Goal: Navigation & Orientation: Find specific page/section

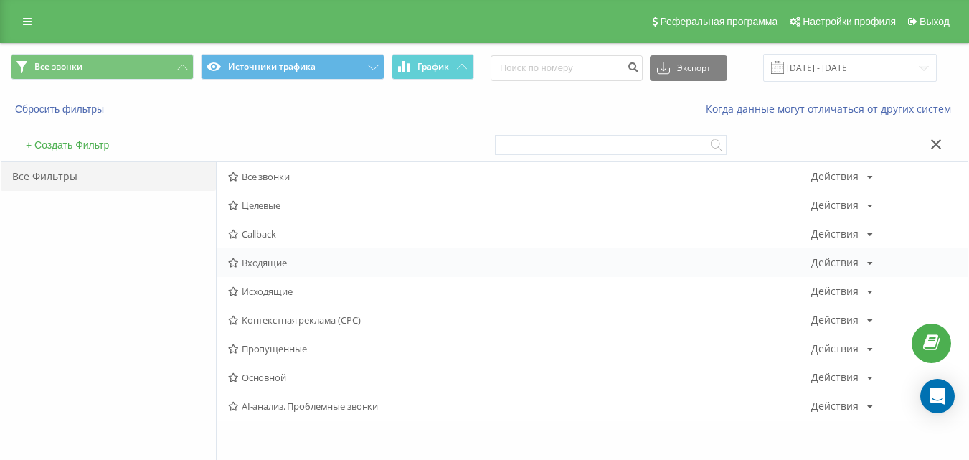
click at [259, 260] on span "Входящие" at bounding box center [519, 263] width 583 height 10
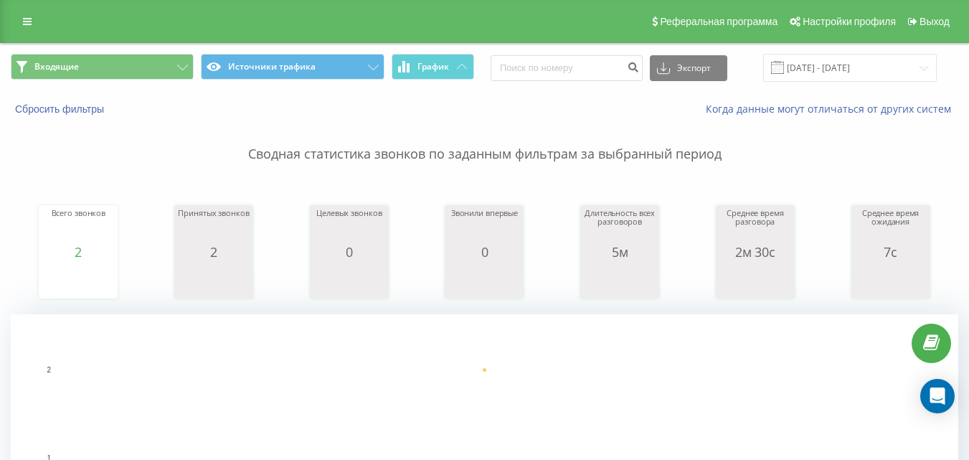
click at [146, 47] on div "Входящие Источники трафика График Экспорт .csv .xls .xlsx [DATE] - [DATE]" at bounding box center [485, 68] width 968 height 48
click at [148, 60] on button "Входящие" at bounding box center [102, 67] width 183 height 26
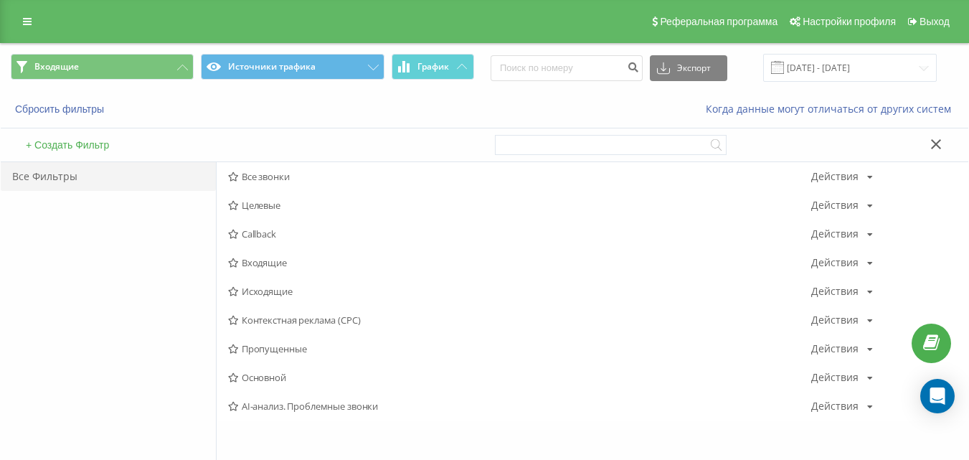
click at [273, 292] on span "Исходящие" at bounding box center [519, 291] width 583 height 10
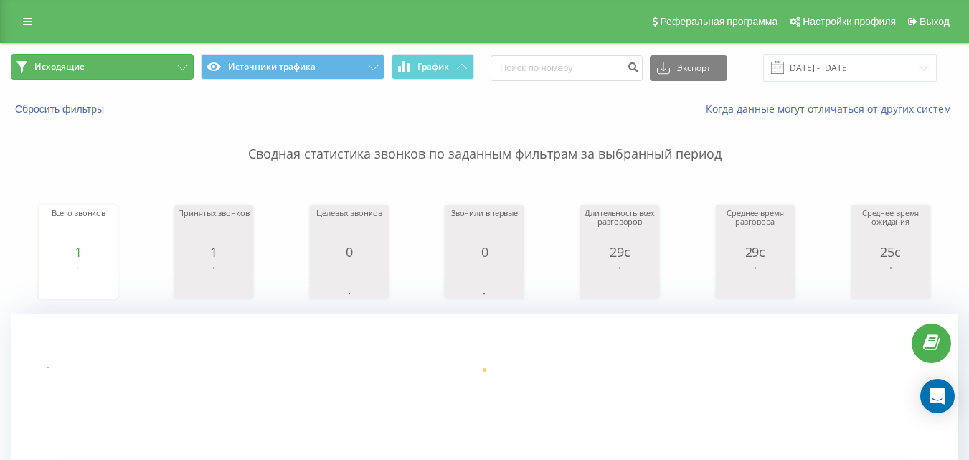
click at [141, 73] on button "Исходящие" at bounding box center [102, 67] width 183 height 26
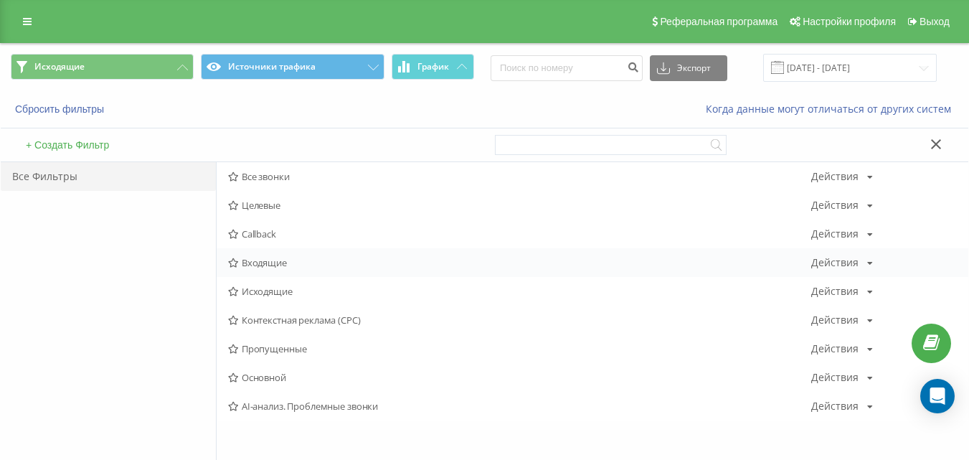
click at [305, 260] on span "Входящие" at bounding box center [519, 263] width 583 height 10
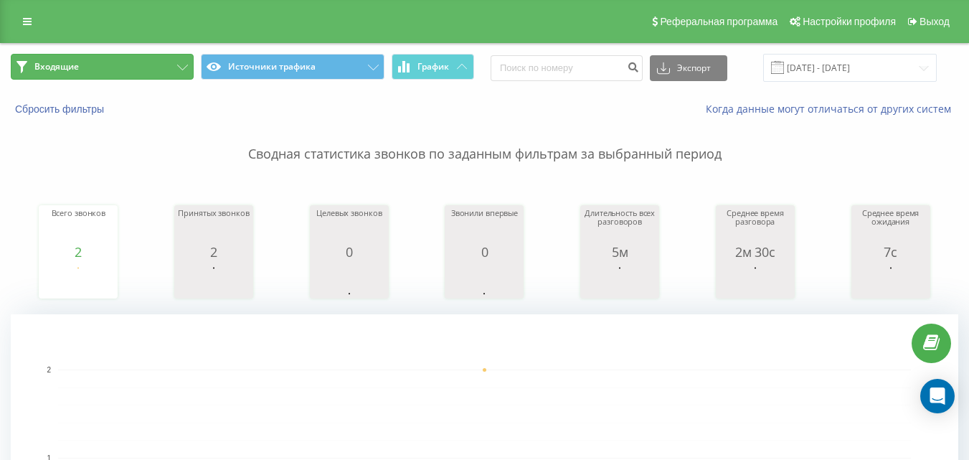
click at [136, 69] on button "Входящие" at bounding box center [102, 67] width 183 height 26
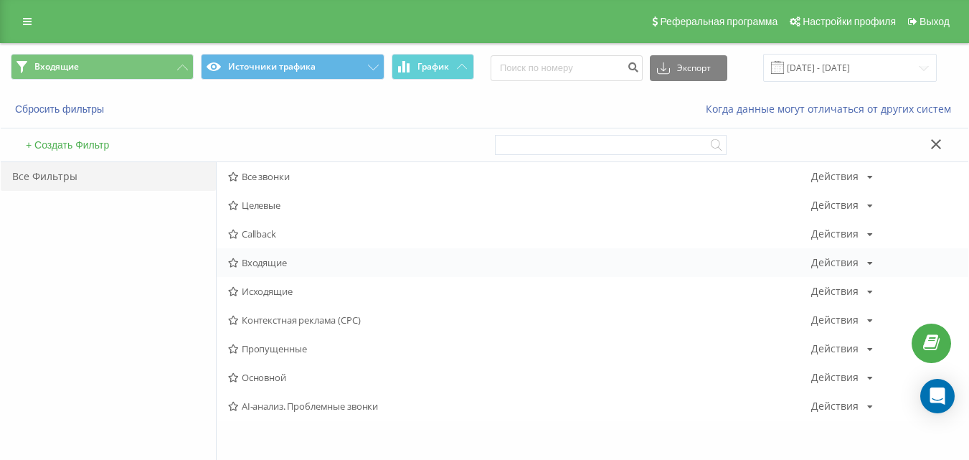
click at [319, 270] on div "Входящие Действия Редактировать Копировать Удалить По умолчанию Поделиться" at bounding box center [593, 262] width 752 height 29
click at [316, 268] on div "Входящие Действия Редактировать Копировать Удалить По умолчанию Поделиться" at bounding box center [593, 262] width 752 height 29
click at [311, 263] on span "Входящие" at bounding box center [519, 263] width 583 height 10
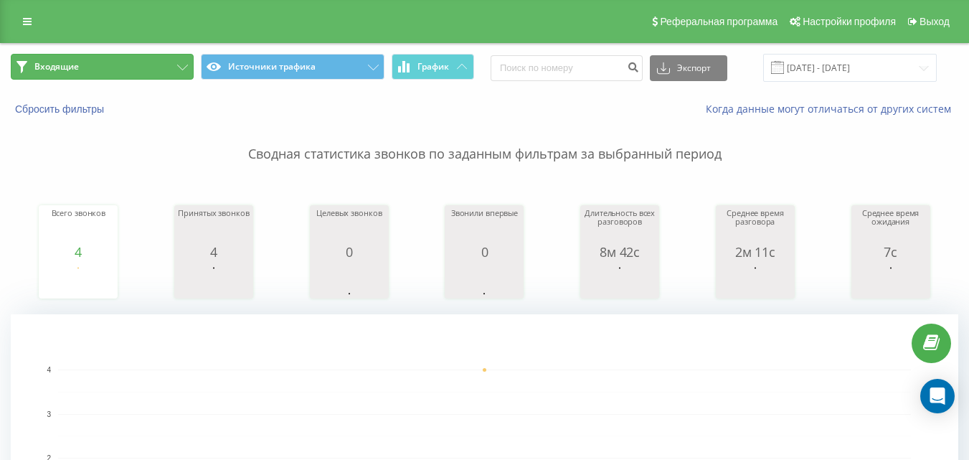
click at [175, 70] on button "Входящие" at bounding box center [102, 67] width 183 height 26
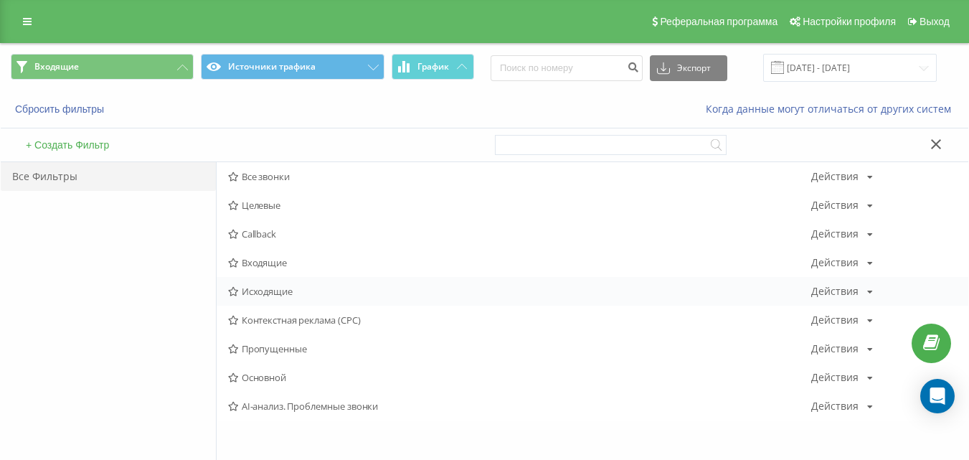
click at [283, 294] on span "Исходящие" at bounding box center [519, 291] width 583 height 10
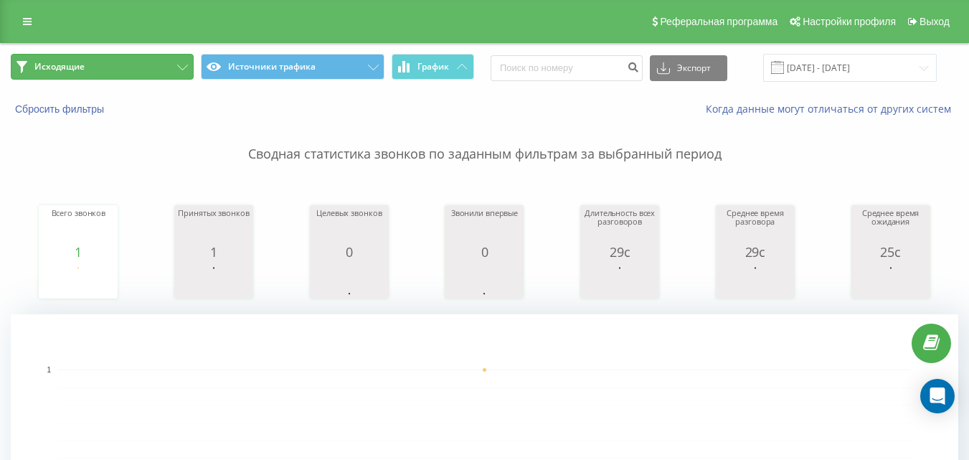
click at [146, 70] on button "Исходящие" at bounding box center [102, 67] width 183 height 26
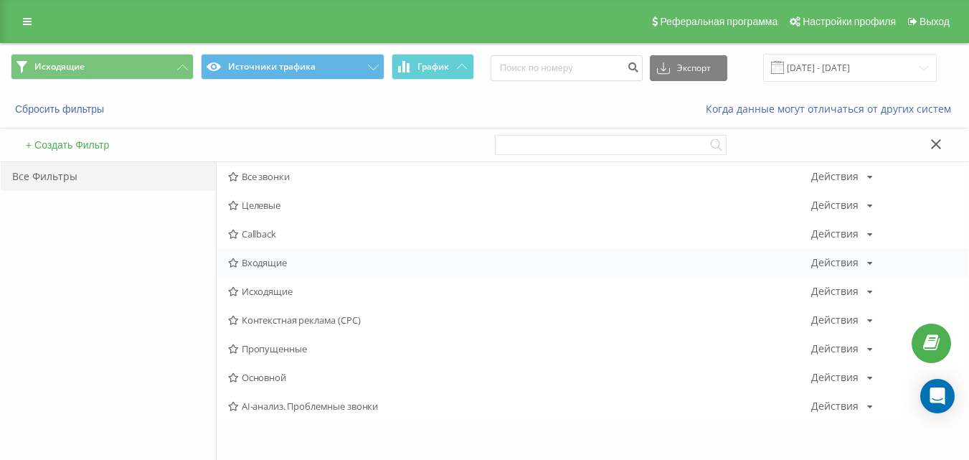
click at [267, 264] on span "Входящие" at bounding box center [519, 263] width 583 height 10
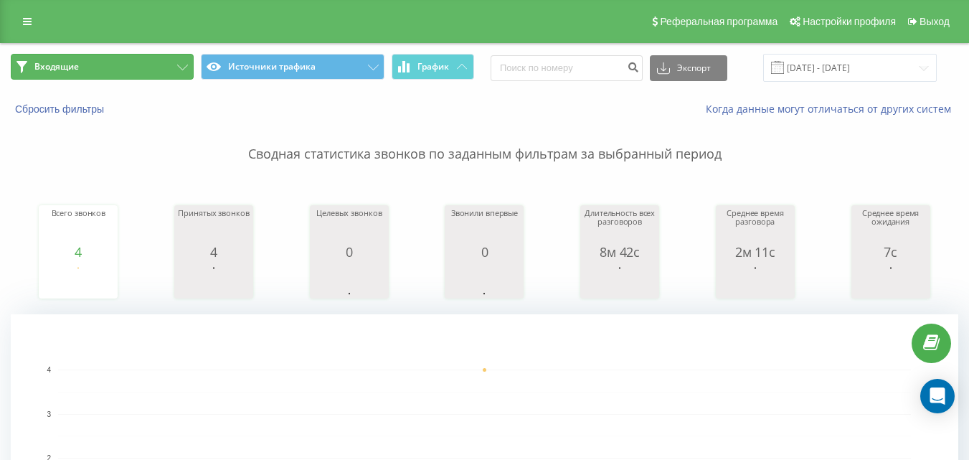
click at [131, 71] on button "Входящие" at bounding box center [102, 67] width 183 height 26
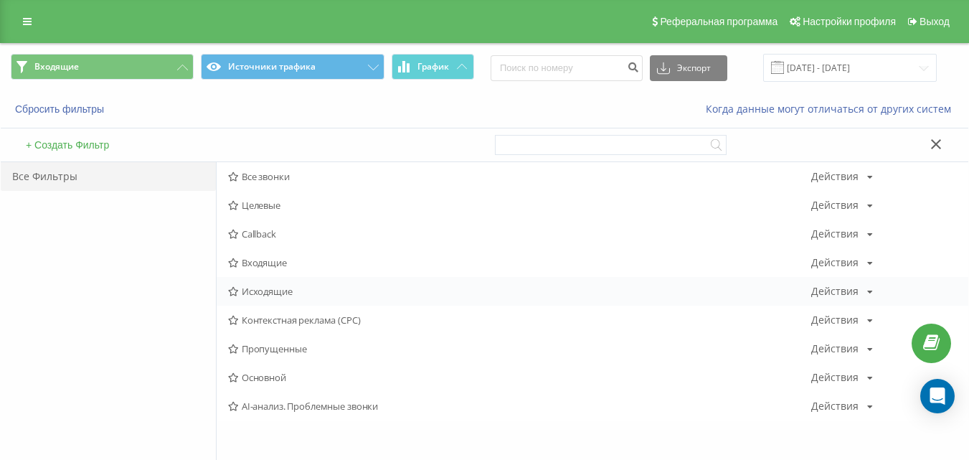
click at [278, 288] on span "Исходящие" at bounding box center [519, 291] width 583 height 10
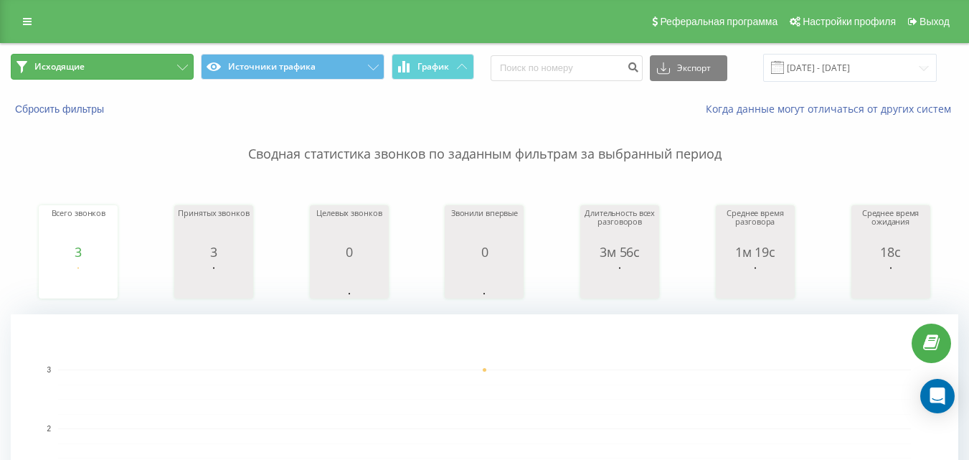
click at [174, 69] on button "Исходящие" at bounding box center [102, 67] width 183 height 26
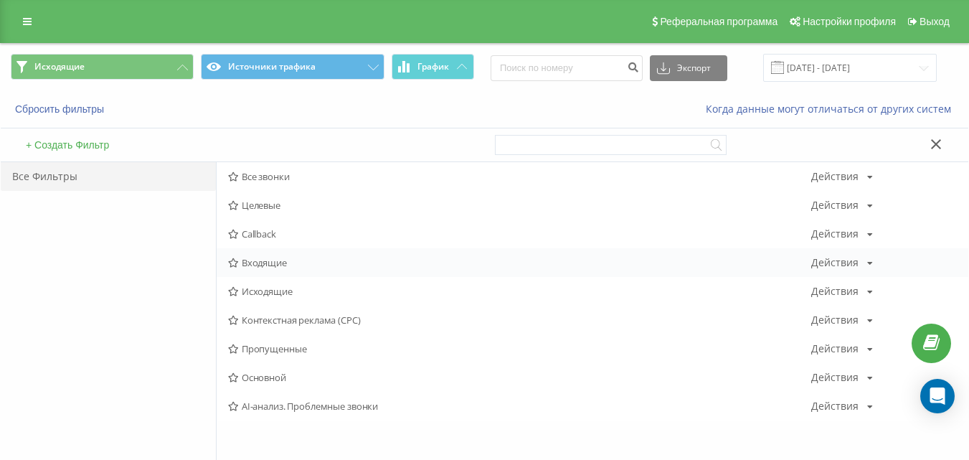
click at [283, 267] on span "Входящие" at bounding box center [519, 263] width 583 height 10
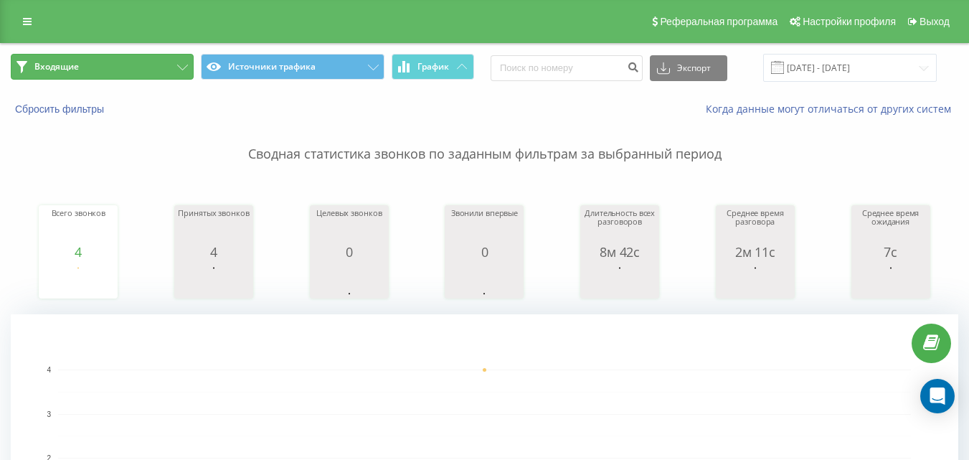
click at [143, 73] on button "Входящие" at bounding box center [102, 67] width 183 height 26
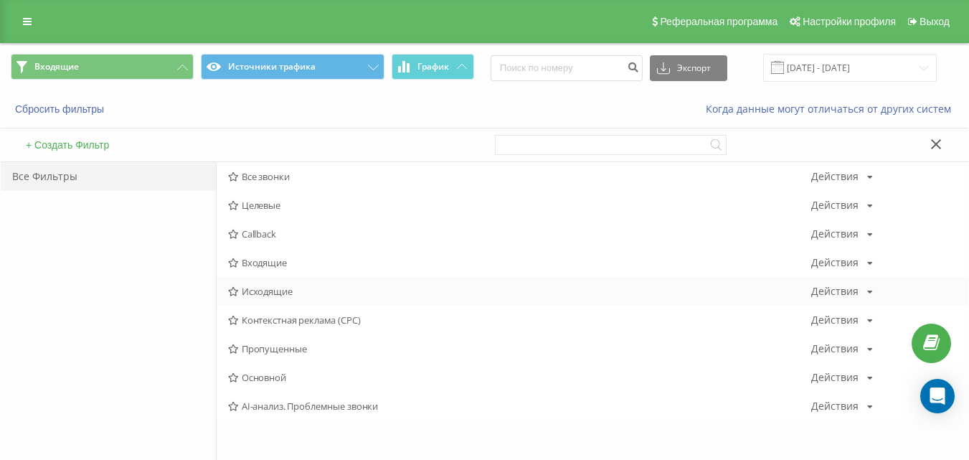
click at [278, 283] on div "Исходящие Действия Редактировать Копировать Удалить По умолчанию Поделиться" at bounding box center [593, 291] width 752 height 29
click at [279, 290] on span "Исходящие" at bounding box center [519, 291] width 583 height 10
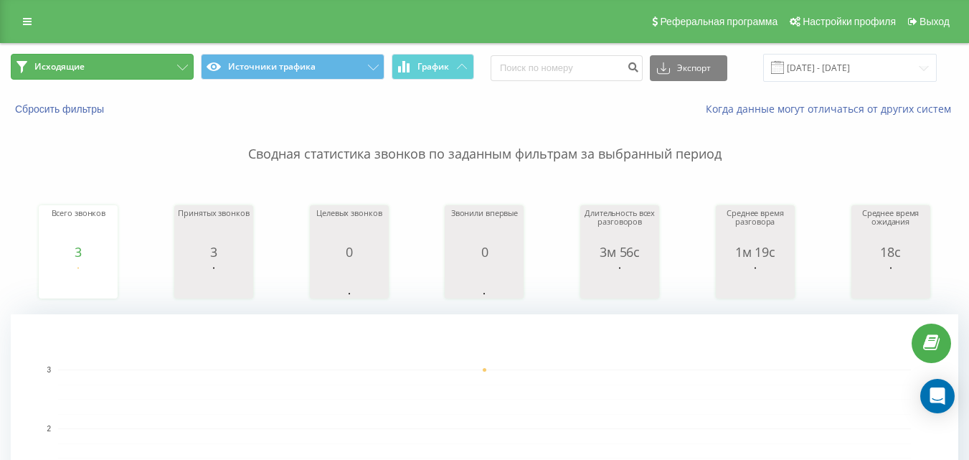
click at [139, 72] on button "Исходящие" at bounding box center [102, 67] width 183 height 26
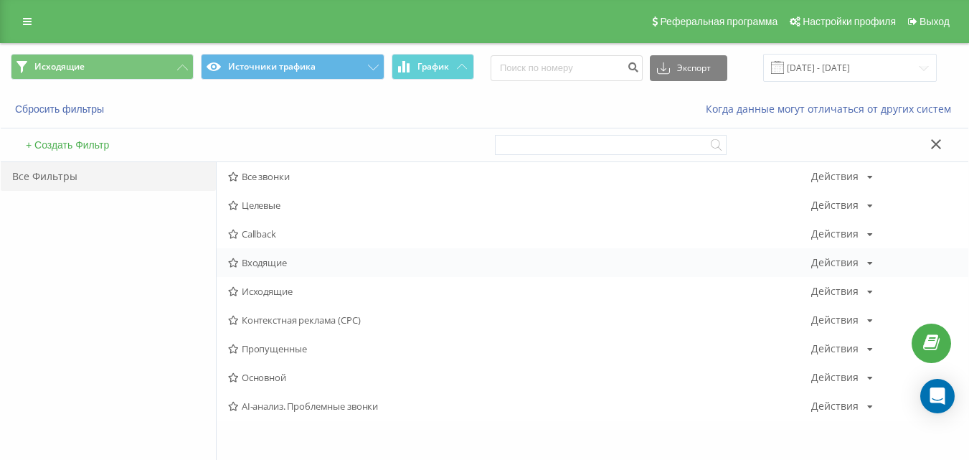
click at [270, 265] on span "Входящие" at bounding box center [519, 263] width 583 height 10
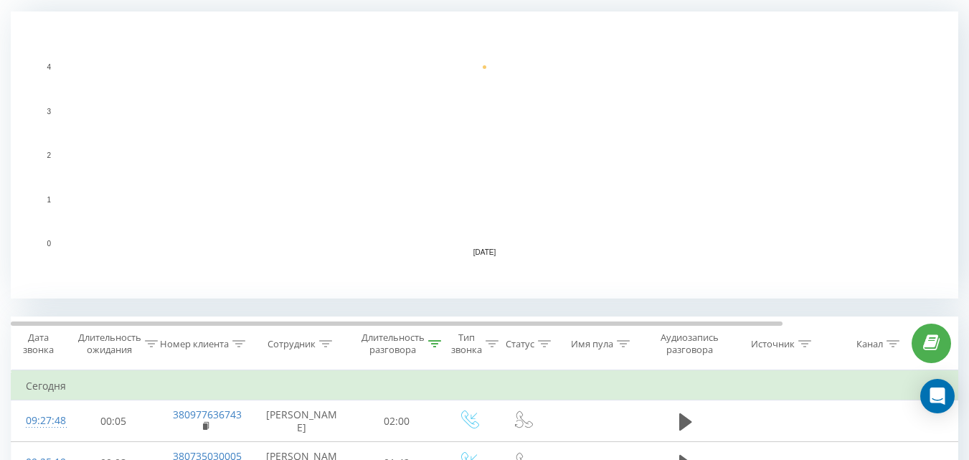
scroll to position [16, 0]
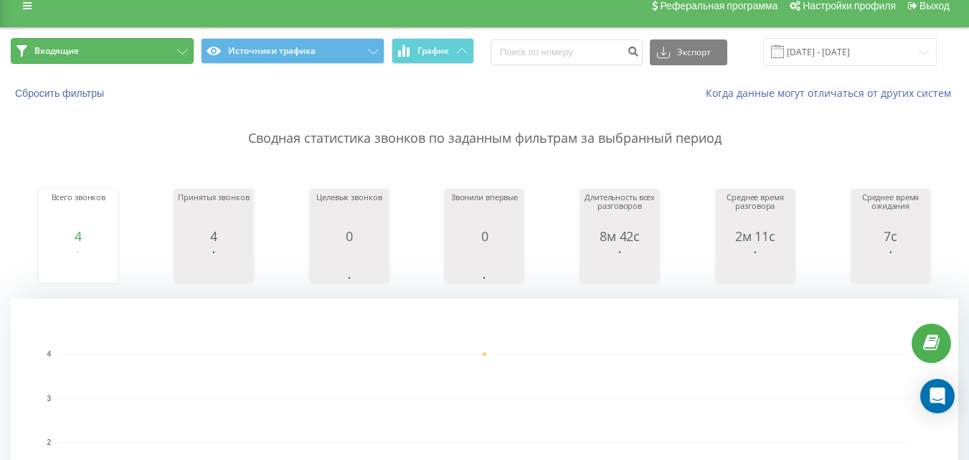
click at [159, 45] on button "Входящие" at bounding box center [102, 51] width 183 height 26
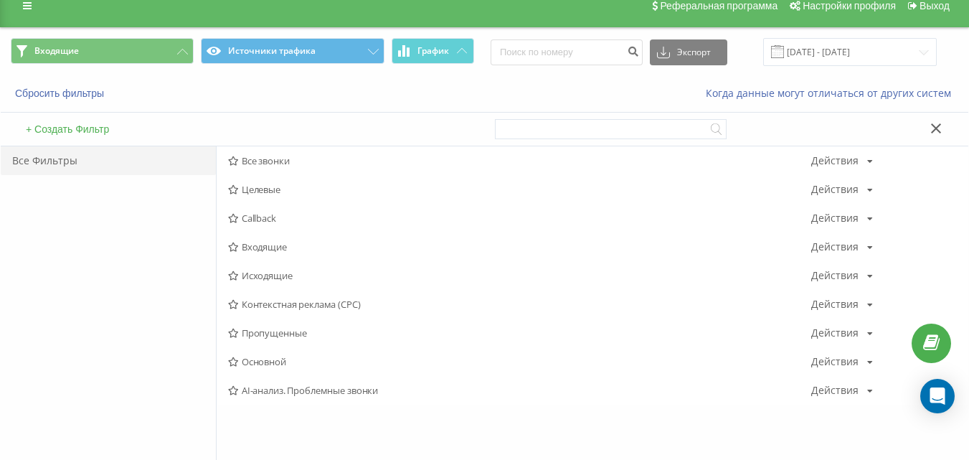
click at [293, 278] on span "Исходящие" at bounding box center [519, 275] width 583 height 10
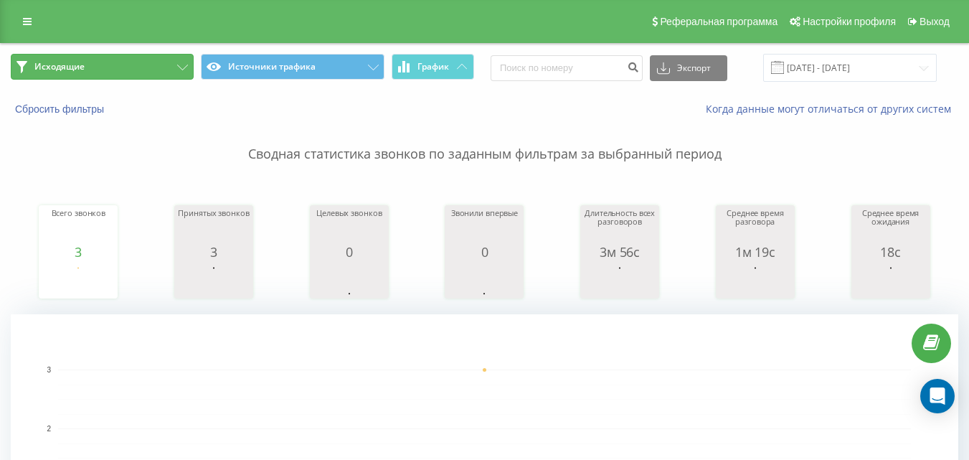
click at [118, 69] on button "Исходящие" at bounding box center [102, 67] width 183 height 26
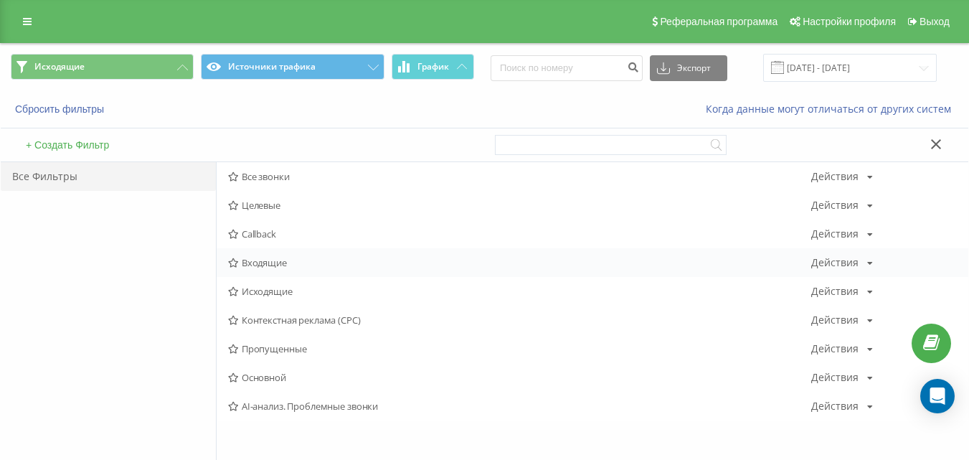
click at [278, 262] on span "Входящие" at bounding box center [519, 263] width 583 height 10
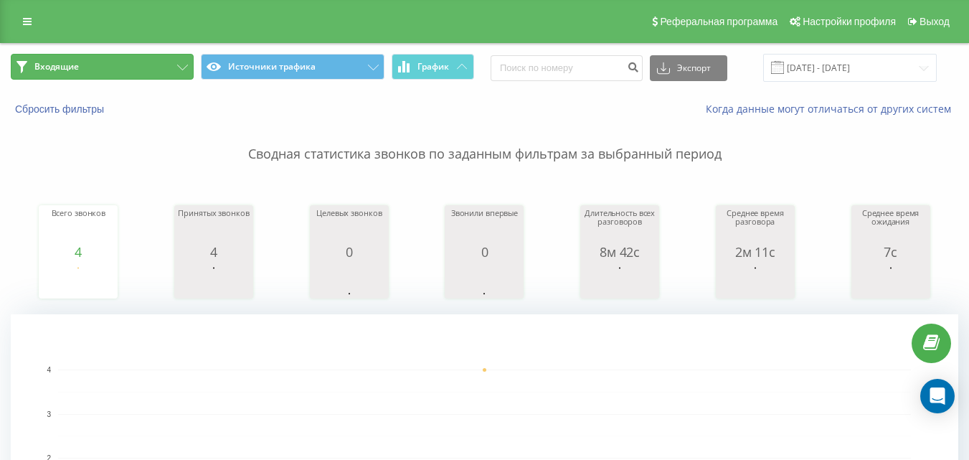
click at [128, 65] on button "Входящие" at bounding box center [102, 67] width 183 height 26
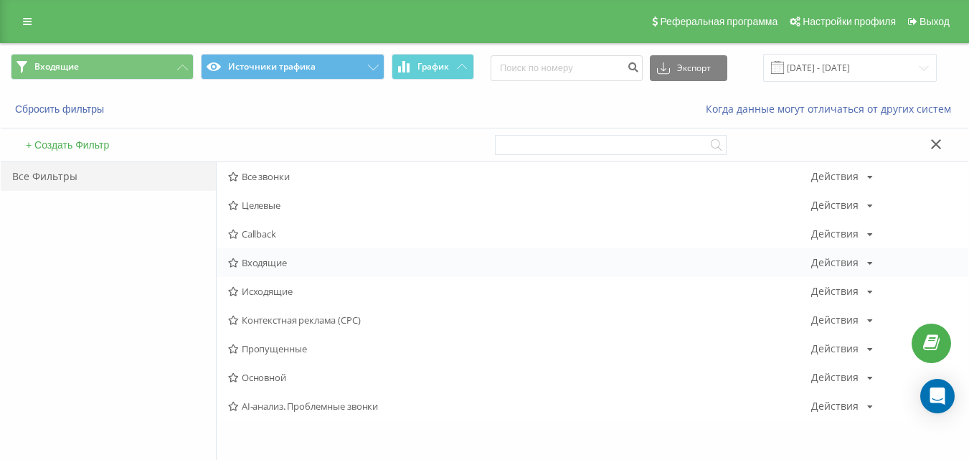
click at [253, 271] on div "Входящие Действия Редактировать Копировать Удалить По умолчанию Поделиться" at bounding box center [593, 262] width 752 height 29
click at [255, 267] on span "Входящие" at bounding box center [519, 263] width 583 height 10
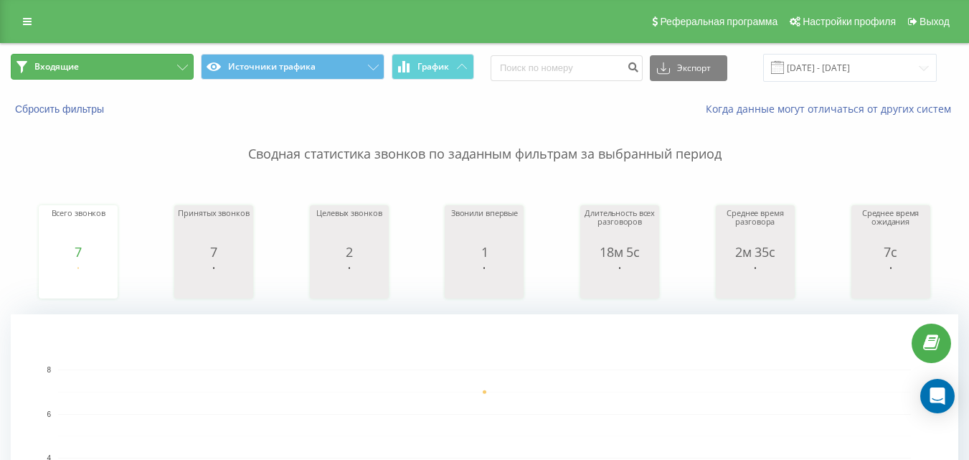
click at [85, 70] on button "Входящие" at bounding box center [102, 67] width 183 height 26
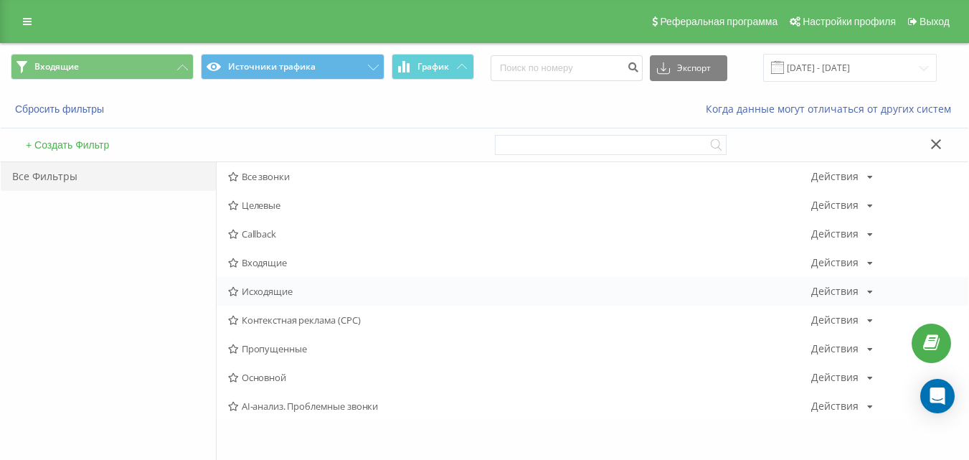
click at [263, 296] on span "Исходящие" at bounding box center [519, 291] width 583 height 10
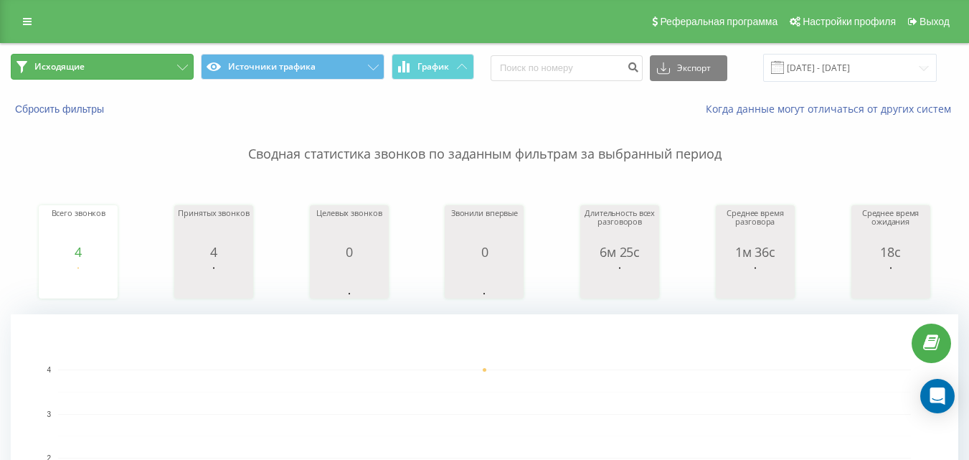
click at [113, 67] on button "Исходящие" at bounding box center [102, 67] width 183 height 26
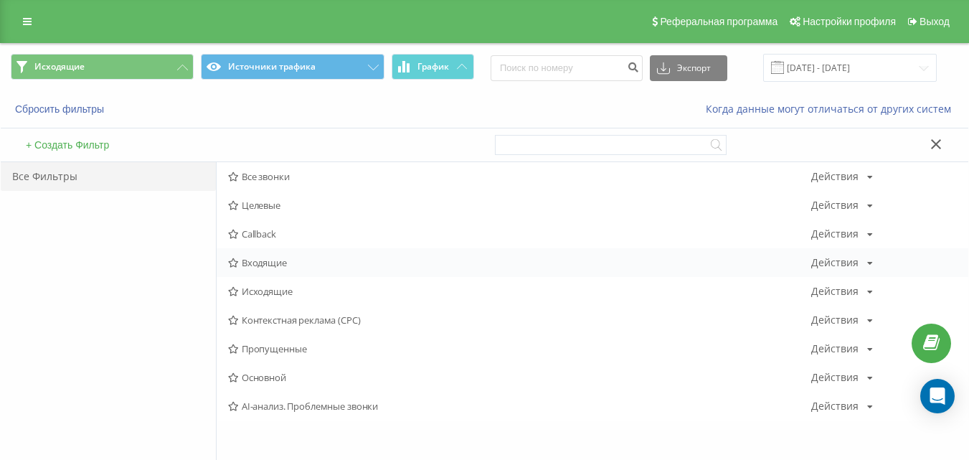
click at [263, 263] on span "Входящие" at bounding box center [519, 263] width 583 height 10
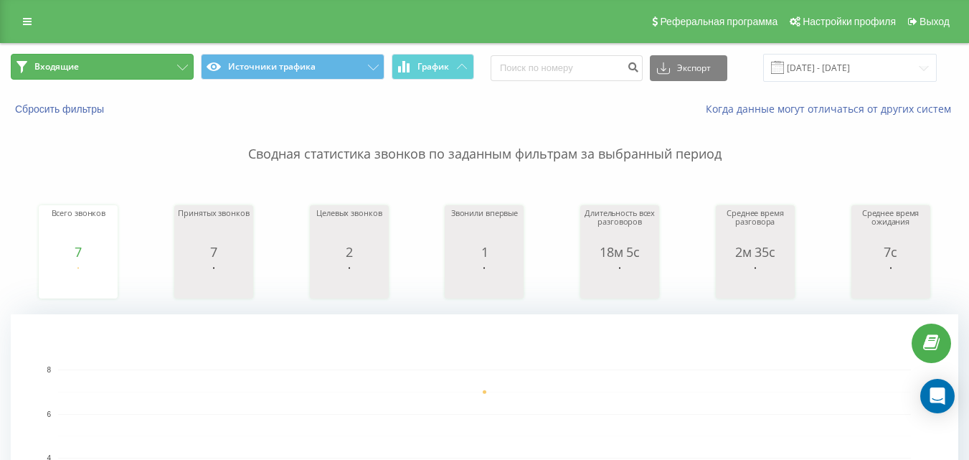
click at [172, 60] on button "Входящие" at bounding box center [102, 67] width 183 height 26
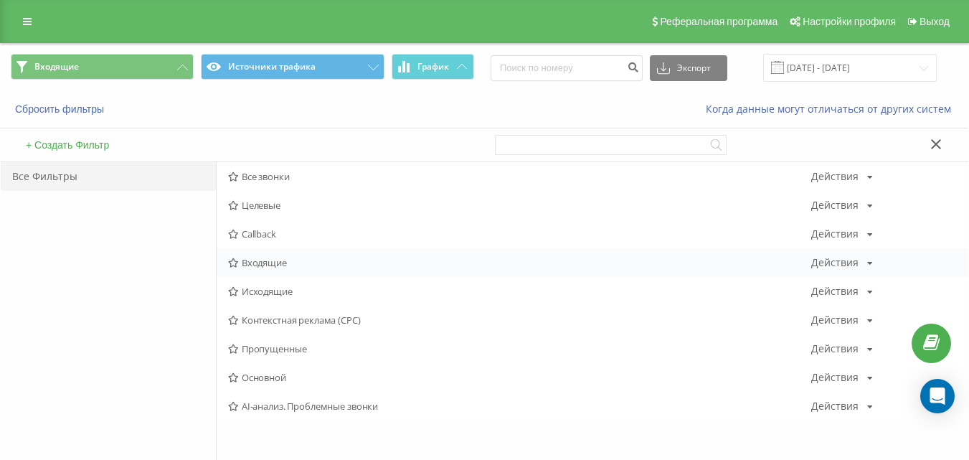
click at [278, 266] on span "Входящие" at bounding box center [519, 263] width 583 height 10
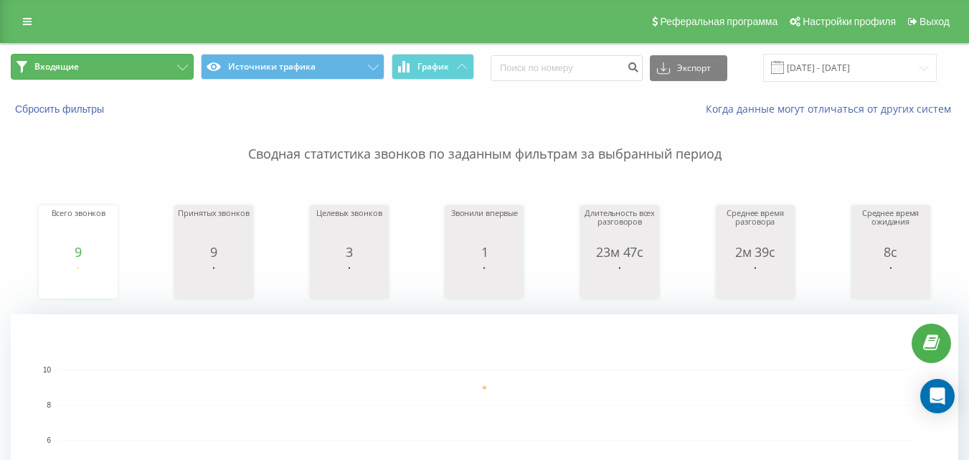
click at [154, 72] on button "Входящие" at bounding box center [102, 67] width 183 height 26
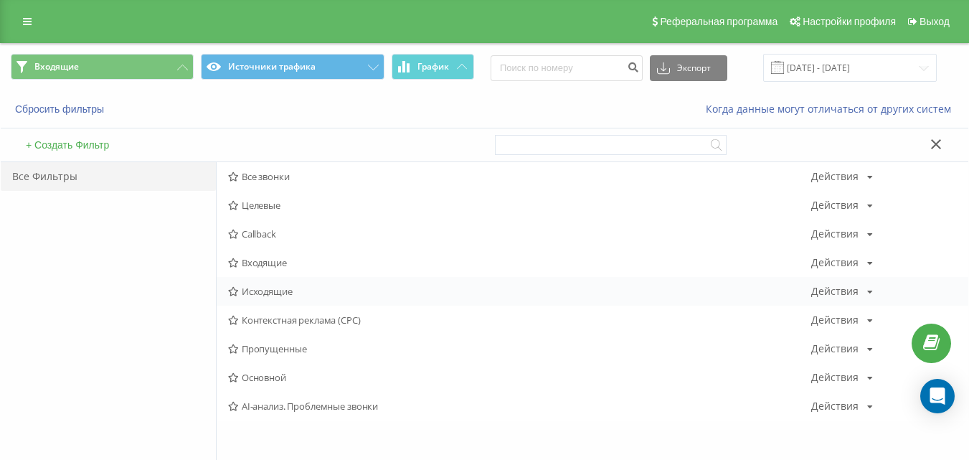
click at [263, 291] on span "Исходящие" at bounding box center [519, 291] width 583 height 10
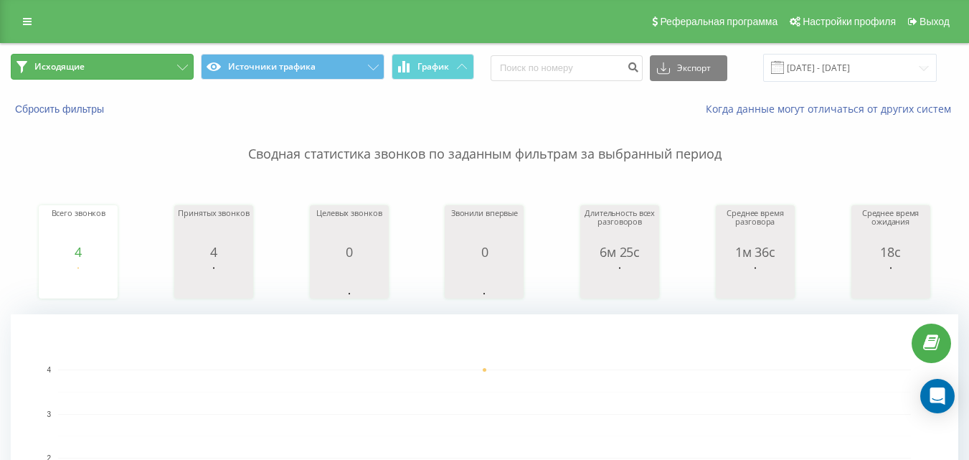
click at [161, 64] on button "Исходящие" at bounding box center [102, 67] width 183 height 26
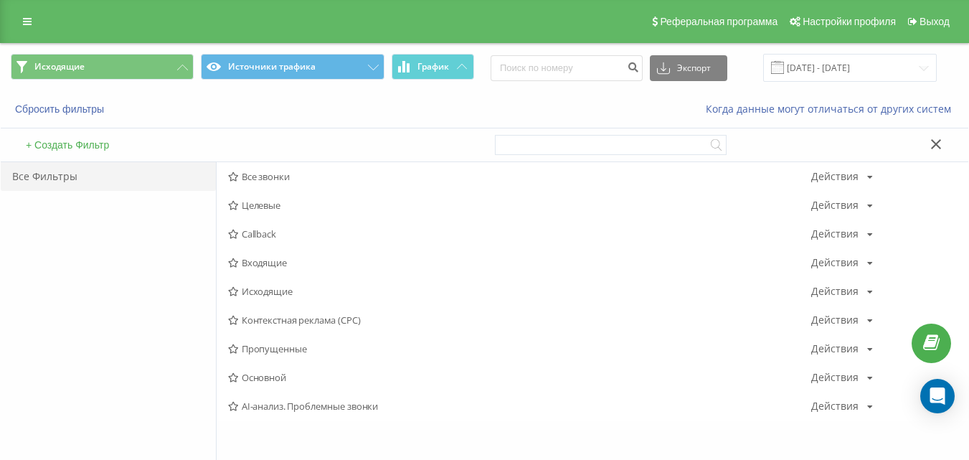
click at [265, 265] on span "Входящие" at bounding box center [519, 263] width 583 height 10
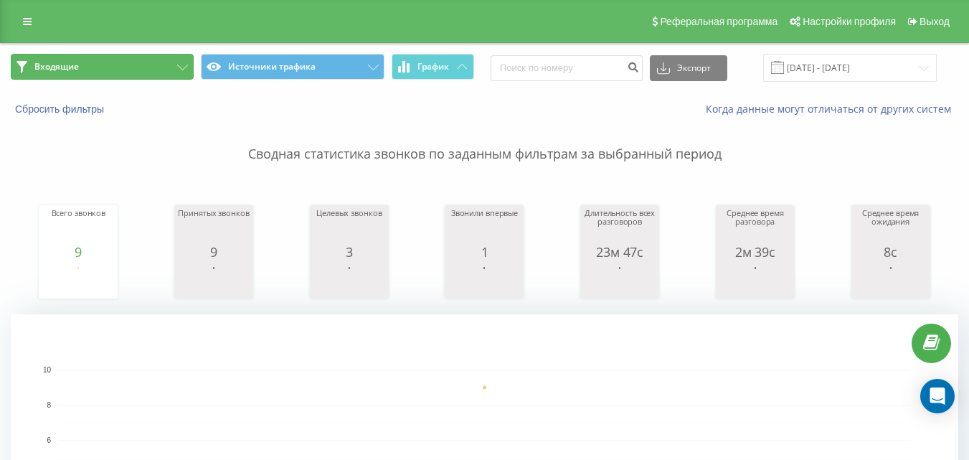
click at [113, 55] on button "Входящие" at bounding box center [102, 67] width 183 height 26
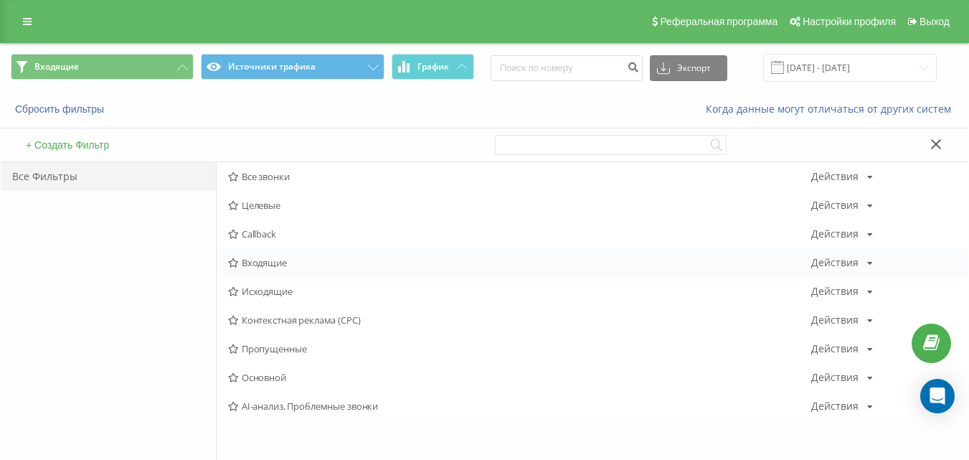
drag, startPoint x: 278, startPoint y: 245, endPoint x: 276, endPoint y: 253, distance: 8.2
click at [277, 247] on div "Callback Действия Редактировать Копировать Удалить По умолчанию Поделиться" at bounding box center [593, 234] width 752 height 29
click at [276, 258] on span "Входящие" at bounding box center [519, 263] width 583 height 10
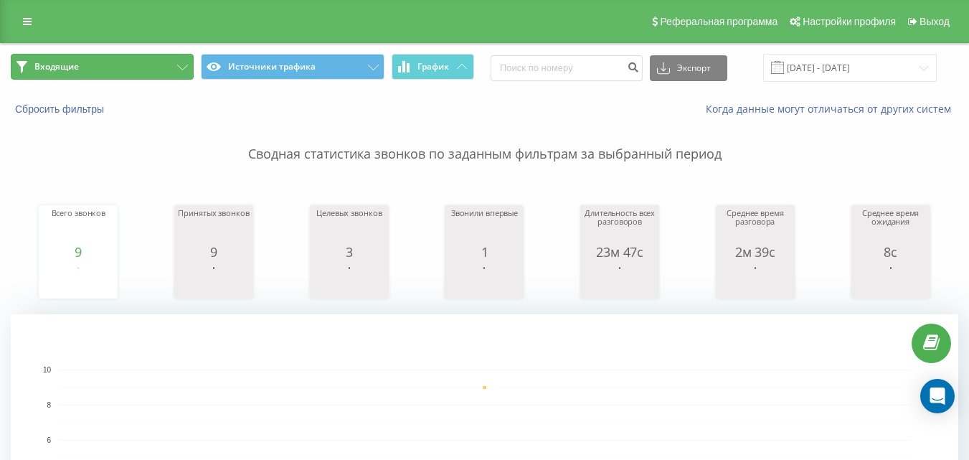
click at [121, 73] on button "Входящие" at bounding box center [102, 67] width 183 height 26
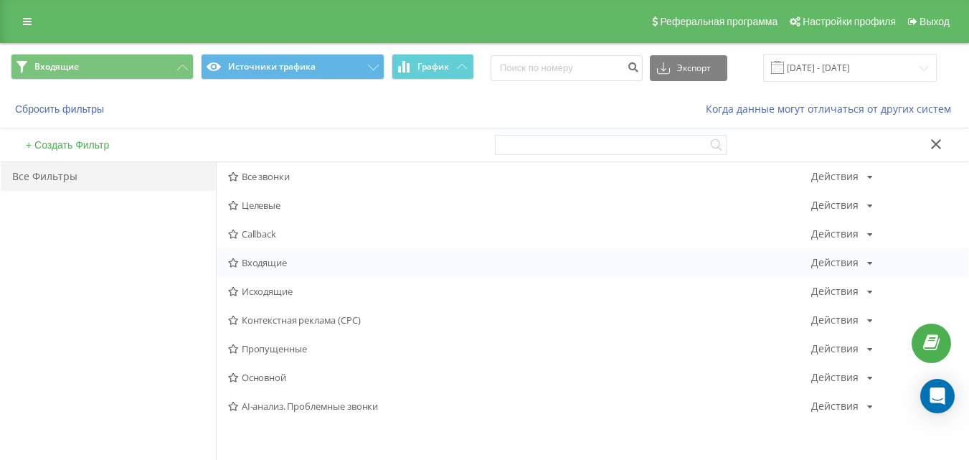
click at [285, 260] on span "Входящие" at bounding box center [519, 263] width 583 height 10
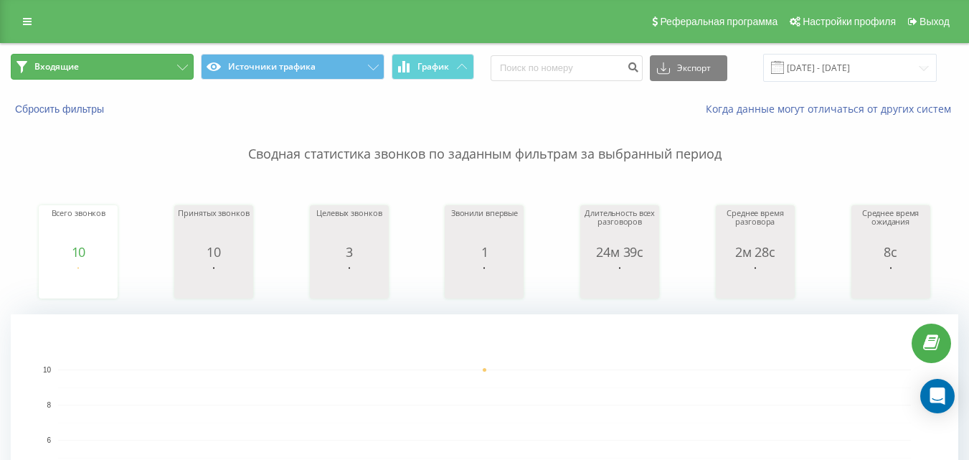
click at [154, 69] on button "Входящие" at bounding box center [102, 67] width 183 height 26
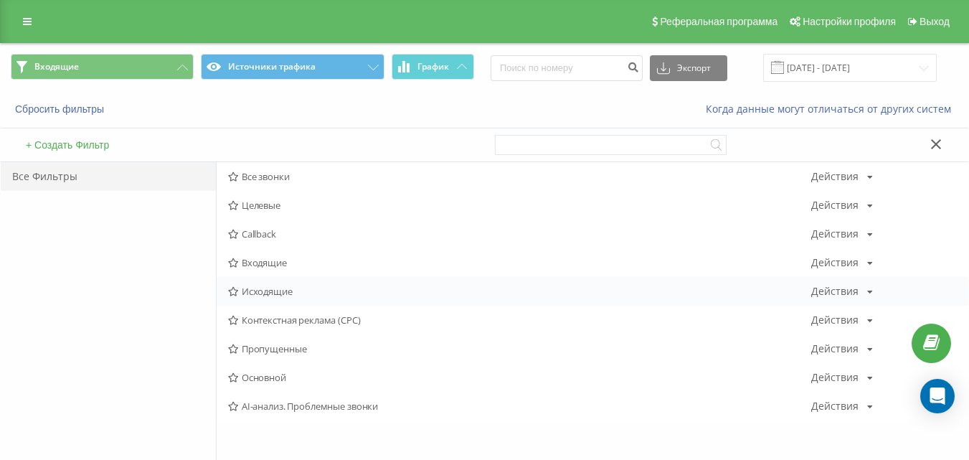
click at [302, 293] on span "Исходящие" at bounding box center [519, 291] width 583 height 10
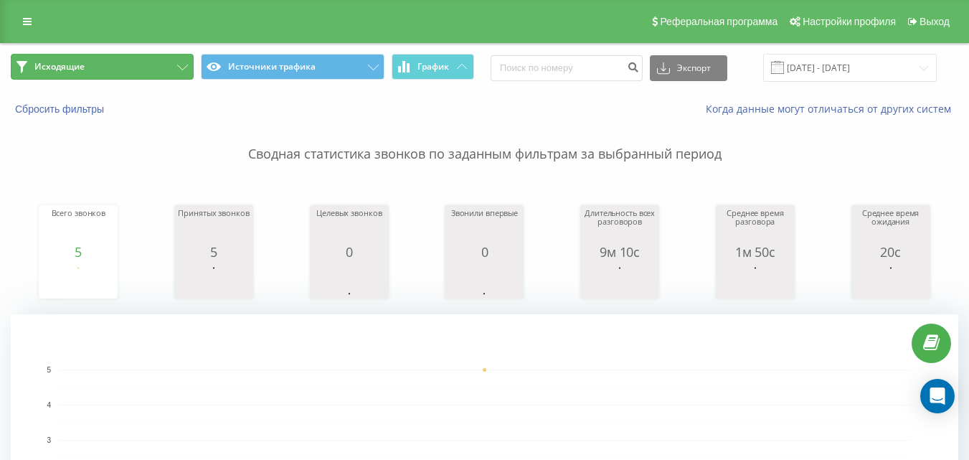
click at [177, 72] on button "Исходящие" at bounding box center [102, 67] width 183 height 26
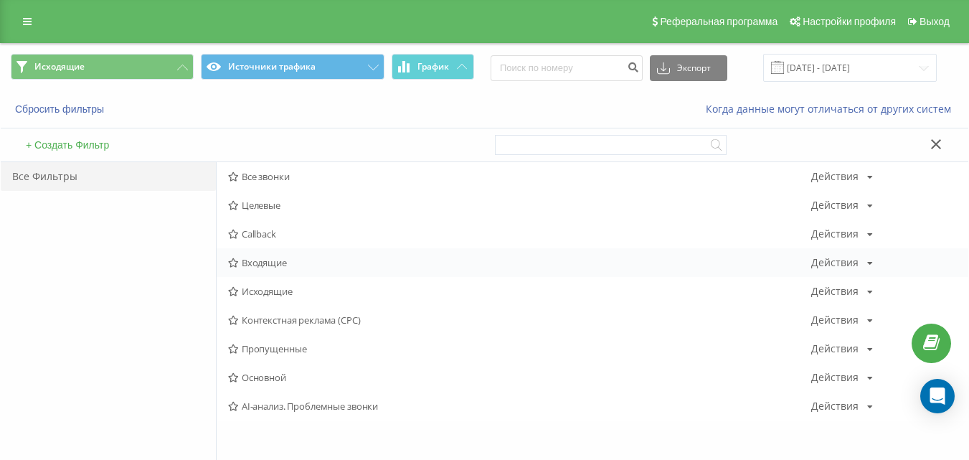
click at [280, 262] on span "Входящие" at bounding box center [519, 263] width 583 height 10
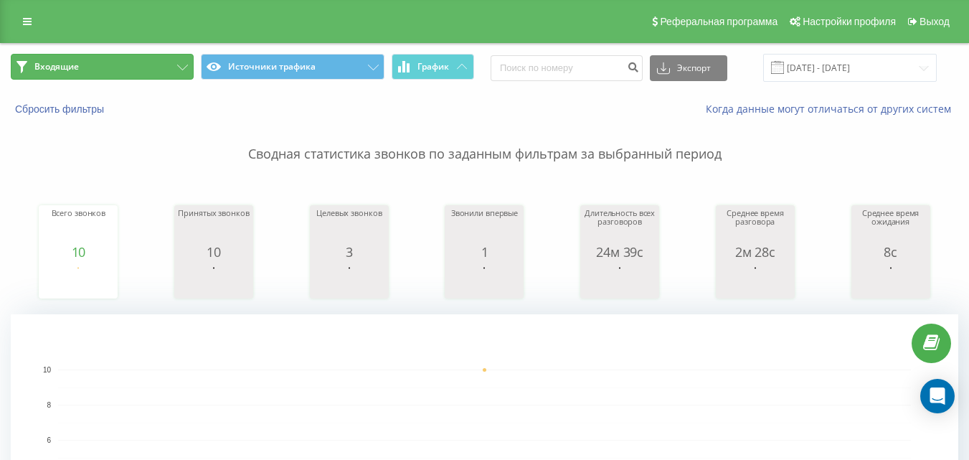
click at [175, 62] on button "Входящие" at bounding box center [102, 67] width 183 height 26
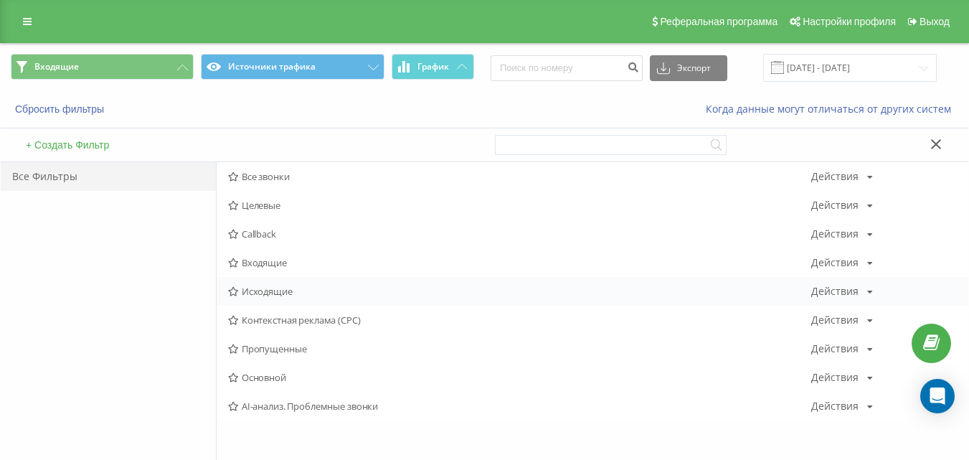
click at [259, 293] on span "Исходящие" at bounding box center [519, 291] width 583 height 10
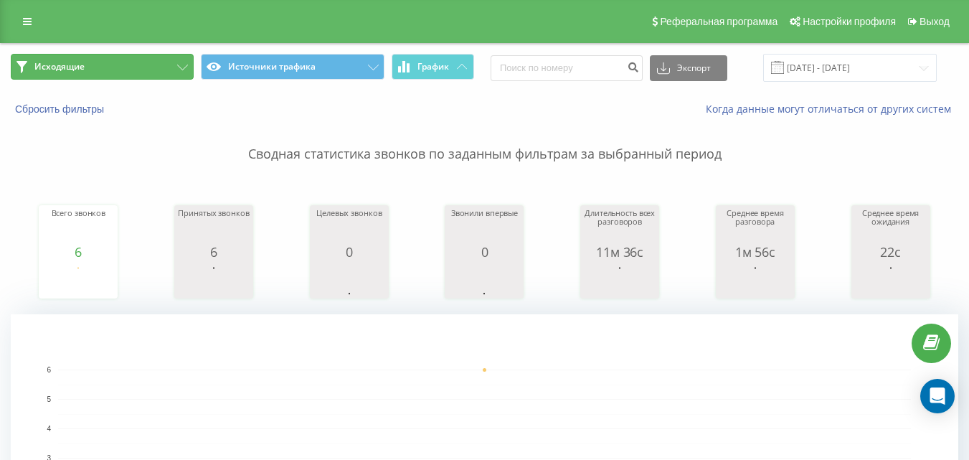
click at [161, 67] on button "Исходящие" at bounding box center [102, 67] width 183 height 26
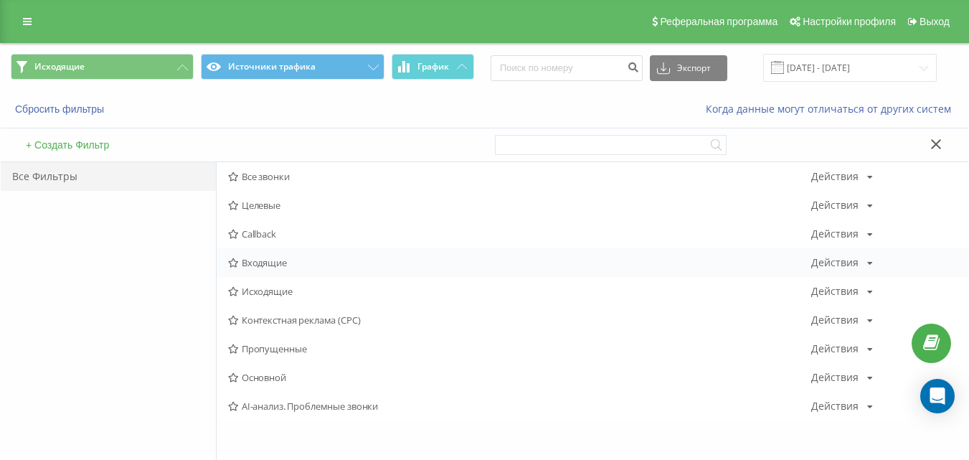
click at [252, 259] on span "Входящие" at bounding box center [519, 263] width 583 height 10
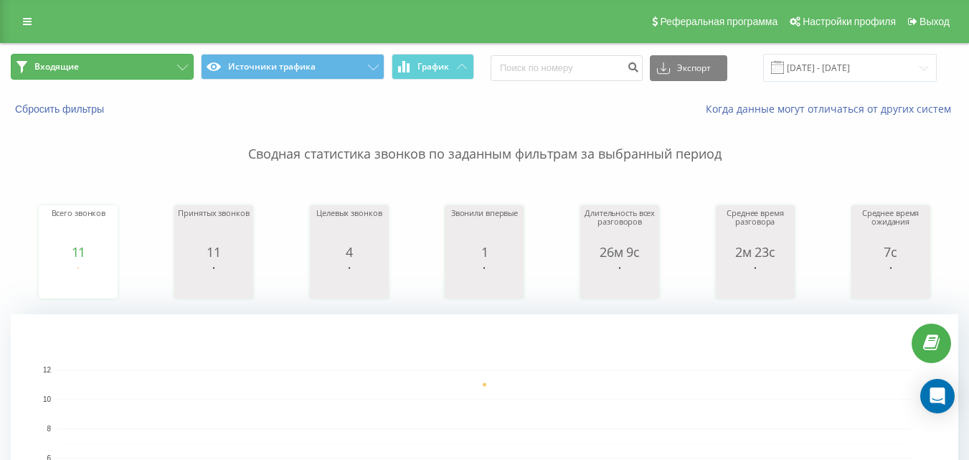
click at [158, 67] on button "Входящие" at bounding box center [102, 67] width 183 height 26
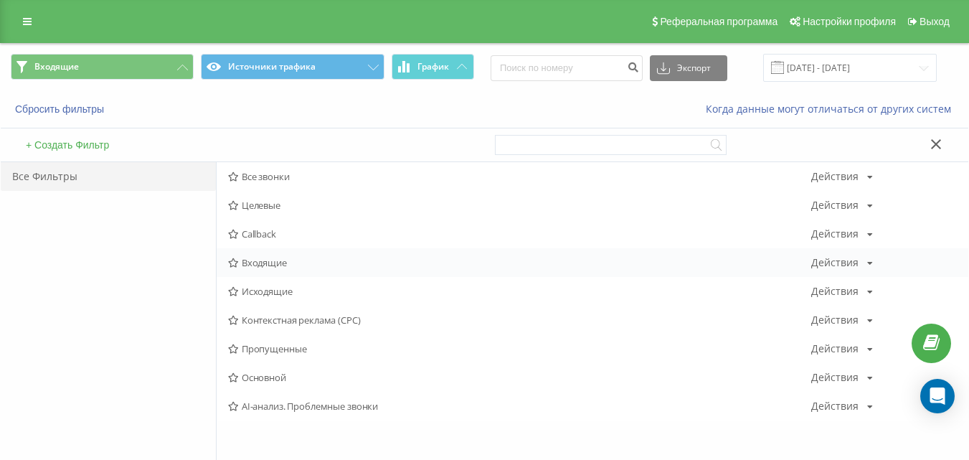
click at [269, 263] on span "Входящие" at bounding box center [519, 263] width 583 height 10
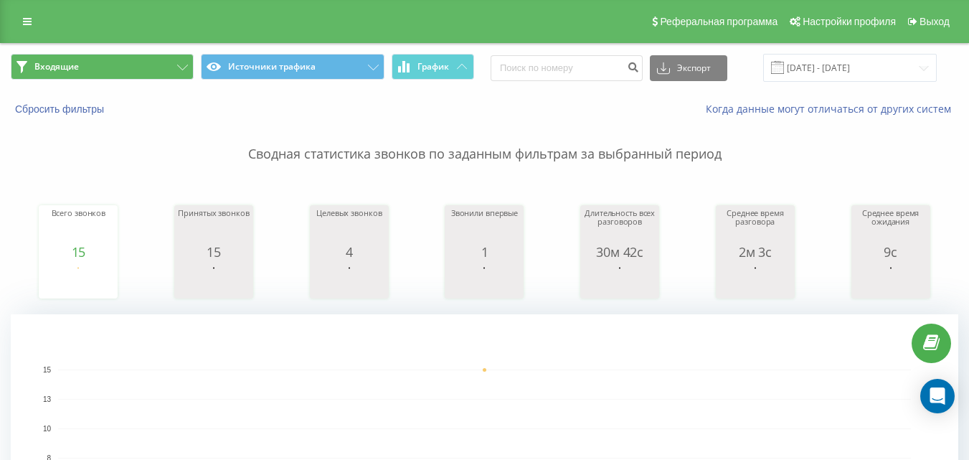
click at [171, 50] on div "Входящие Источники трафика График Экспорт .csv .xls .xlsx [DATE] - [DATE]" at bounding box center [485, 68] width 968 height 48
click at [169, 63] on button "Входящие" at bounding box center [102, 67] width 183 height 26
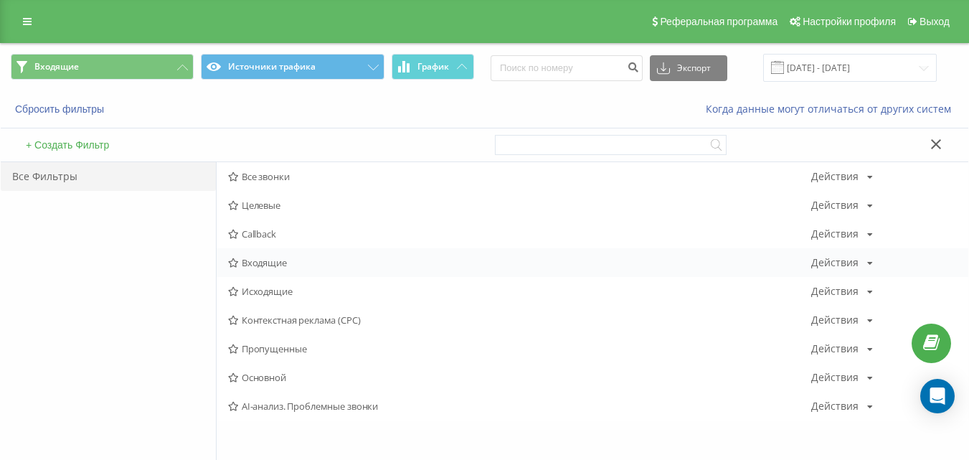
click at [288, 257] on div "Входящие Действия Редактировать Копировать Удалить По умолчанию Поделиться" at bounding box center [593, 262] width 752 height 29
click at [298, 263] on span "Входящие" at bounding box center [519, 263] width 583 height 10
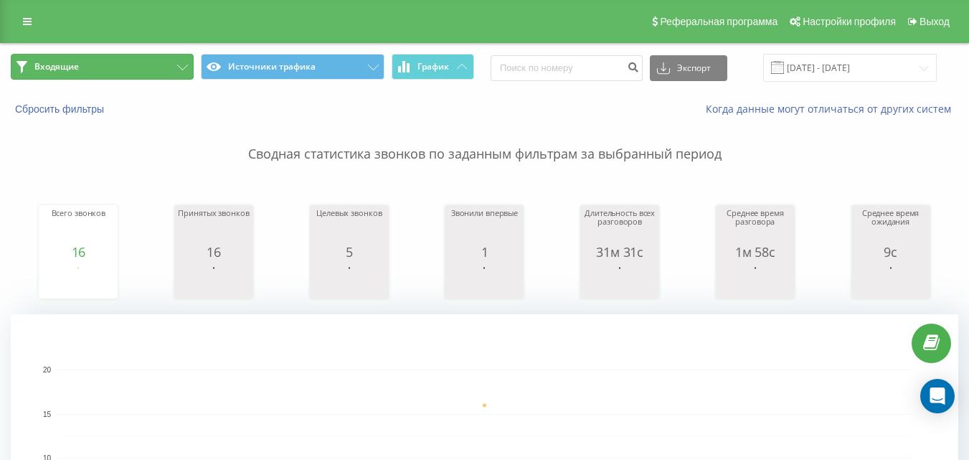
click at [115, 72] on button "Входящие" at bounding box center [102, 67] width 183 height 26
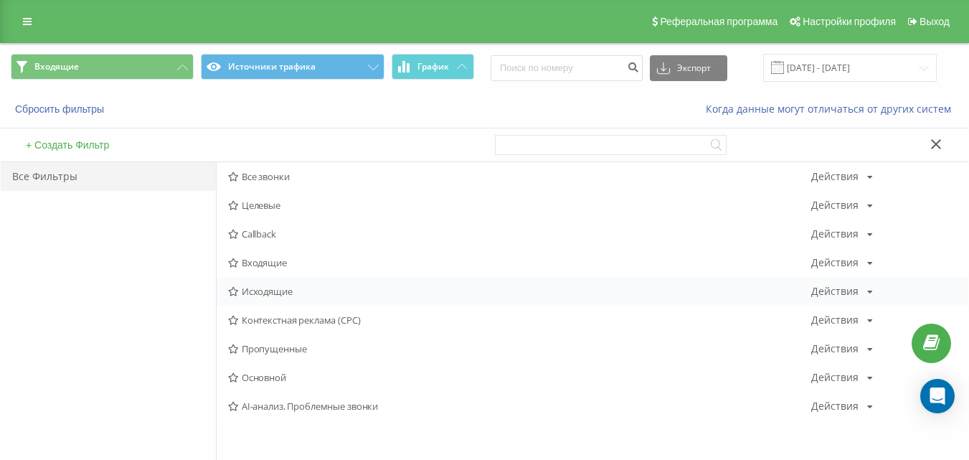
click at [258, 294] on span "Исходящие" at bounding box center [519, 291] width 583 height 10
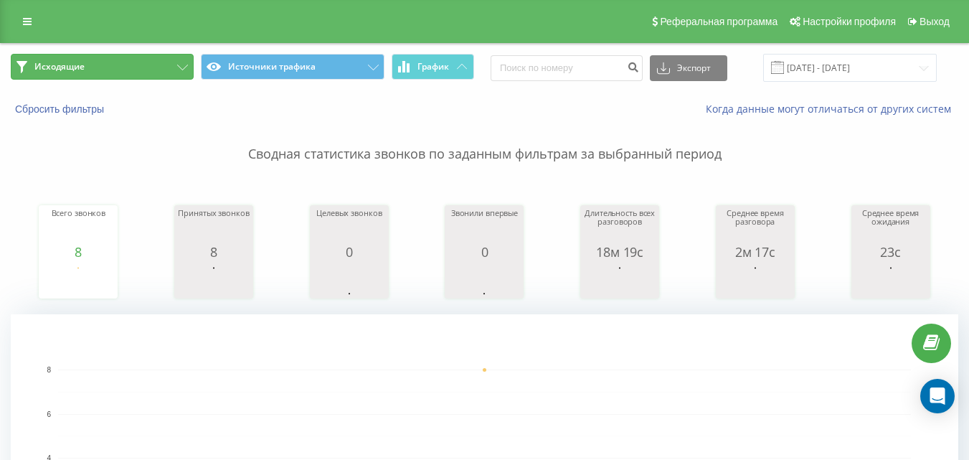
click at [91, 62] on button "Исходящие" at bounding box center [102, 67] width 183 height 26
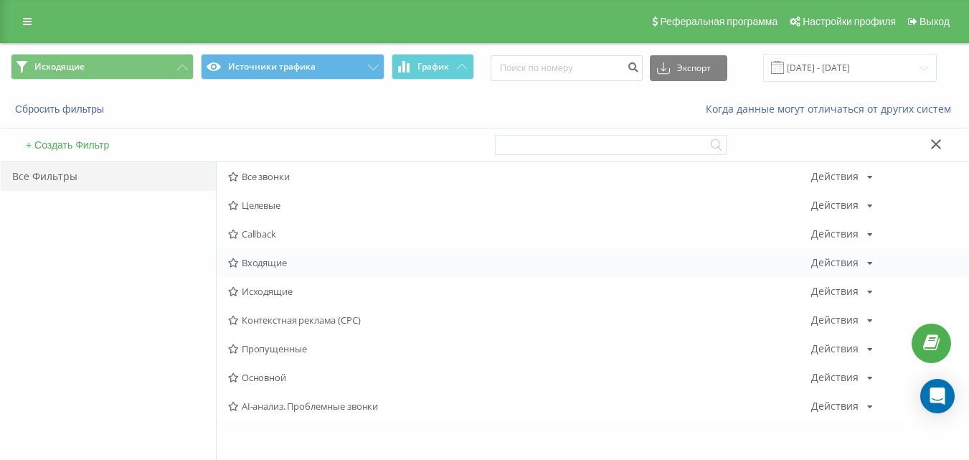
click at [277, 265] on span "Входящие" at bounding box center [519, 263] width 583 height 10
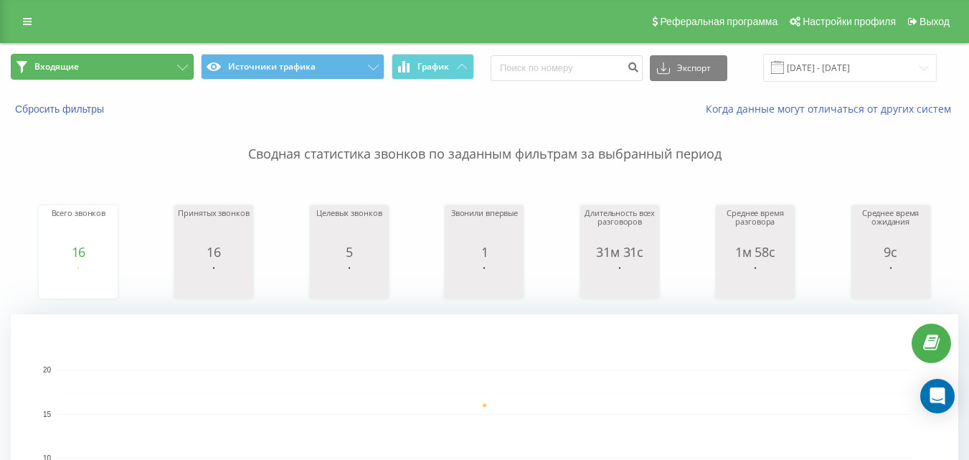
click at [151, 68] on button "Входящие" at bounding box center [102, 67] width 183 height 26
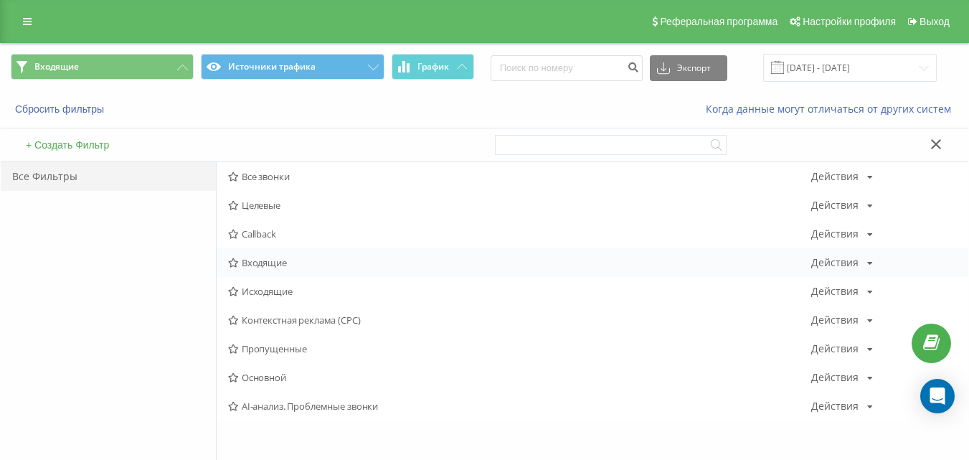
click at [294, 259] on span "Входящие" at bounding box center [519, 263] width 583 height 10
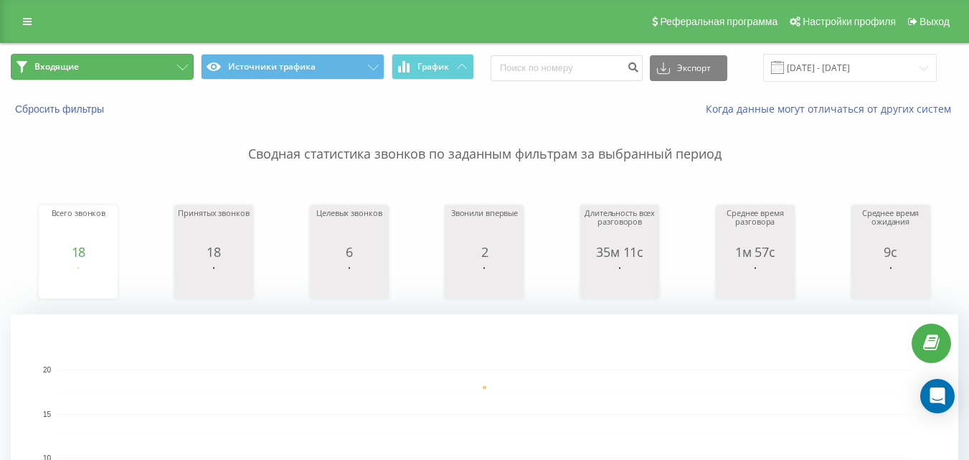
click at [171, 66] on button "Входящие" at bounding box center [102, 67] width 183 height 26
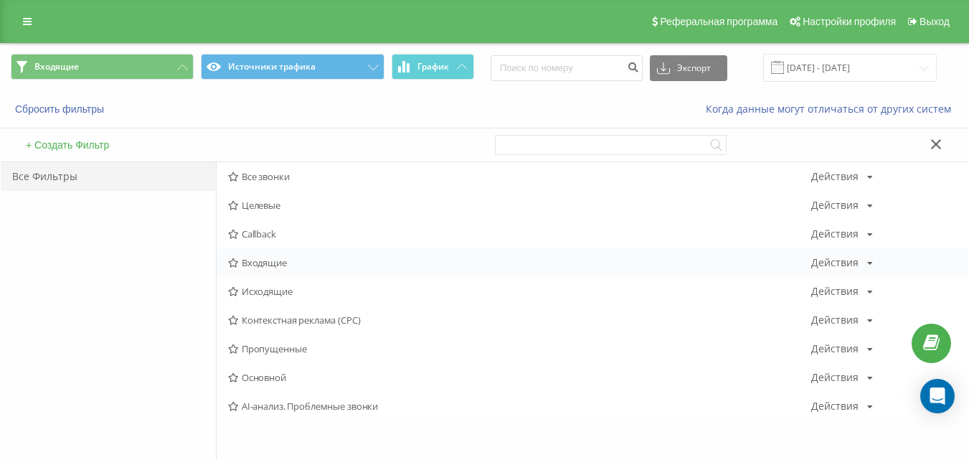
click at [280, 265] on span "Входящие" at bounding box center [519, 263] width 583 height 10
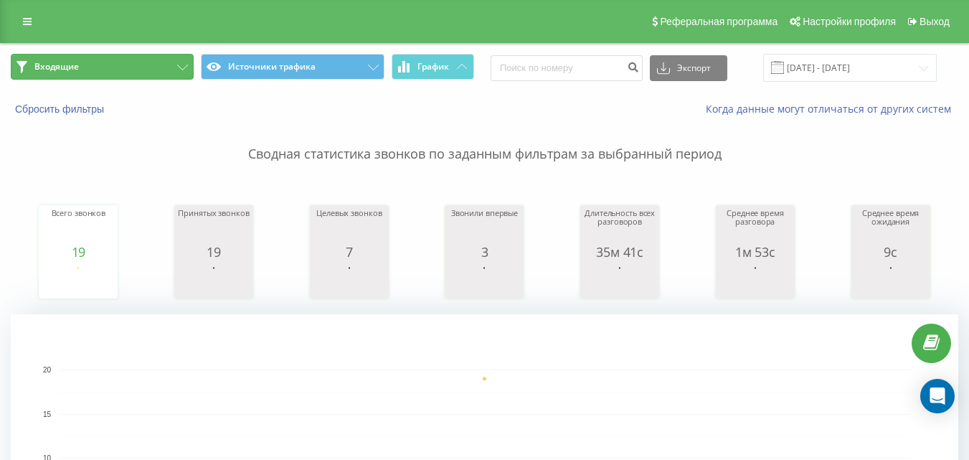
click at [165, 63] on button "Входящие" at bounding box center [102, 67] width 183 height 26
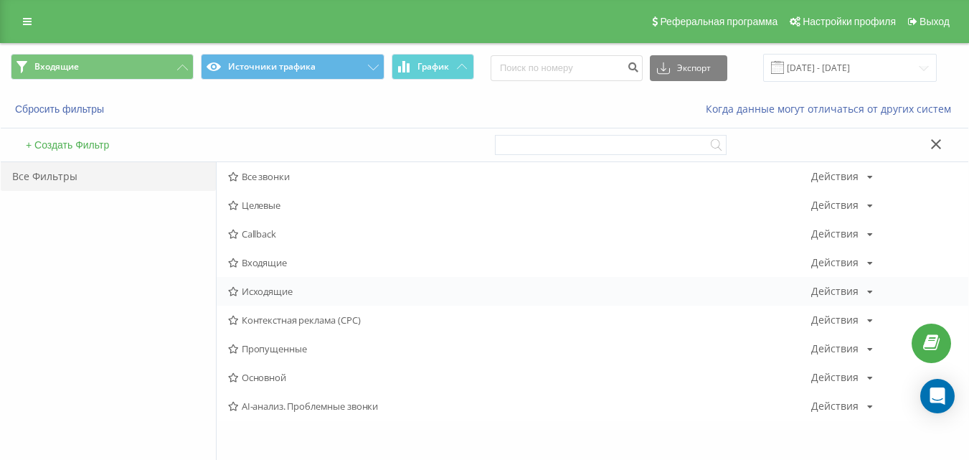
click at [253, 291] on span "Исходящие" at bounding box center [519, 291] width 583 height 10
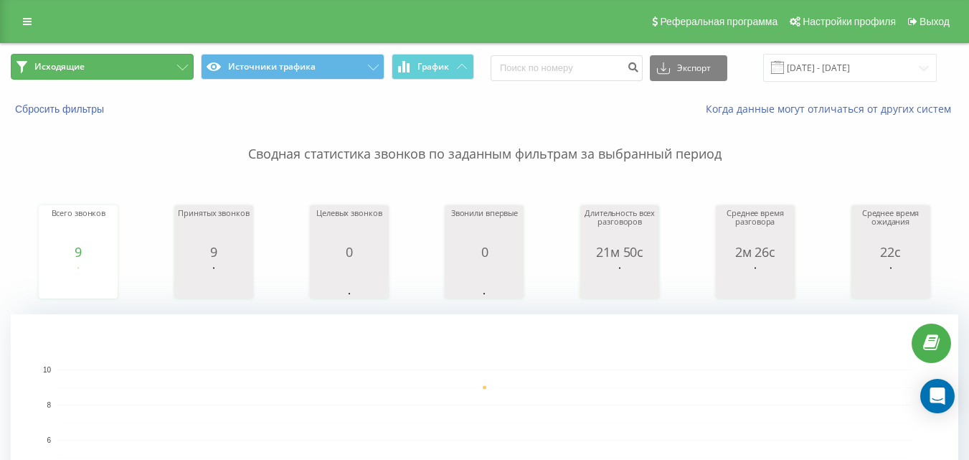
click at [156, 65] on button "Исходящие" at bounding box center [102, 67] width 183 height 26
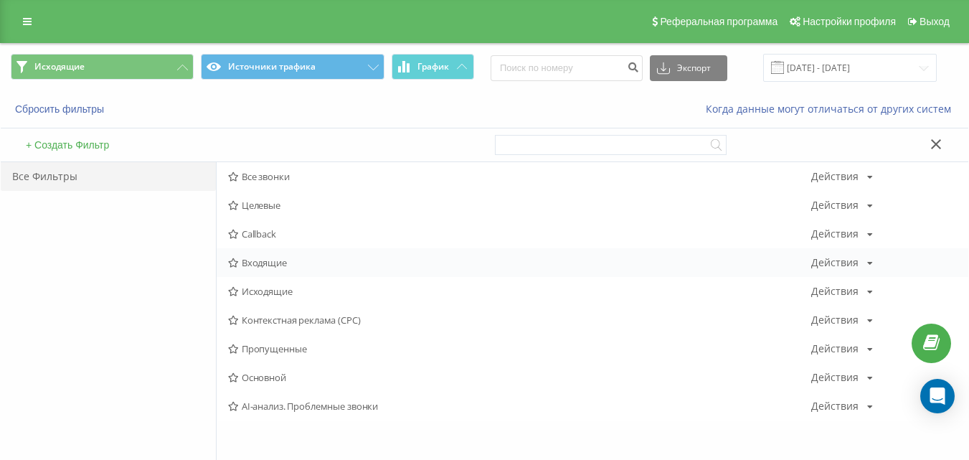
click at [277, 268] on span "Входящие" at bounding box center [519, 263] width 583 height 10
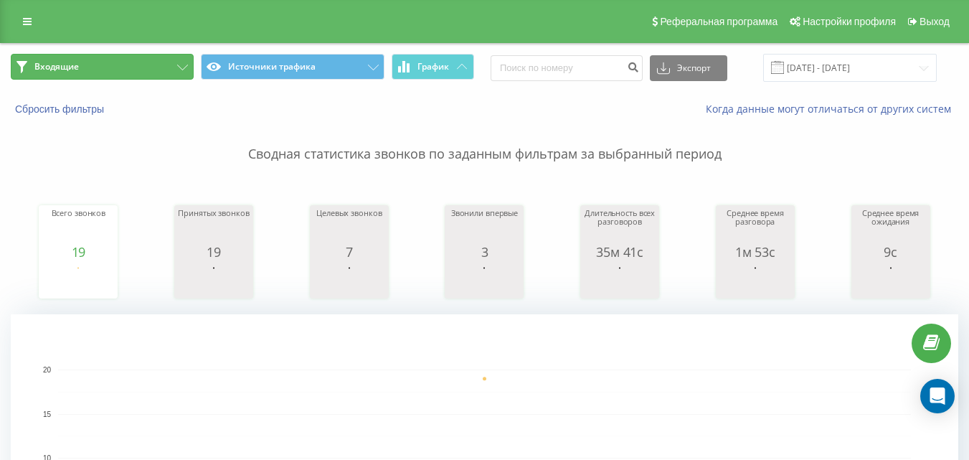
click at [145, 56] on button "Входящие" at bounding box center [102, 67] width 183 height 26
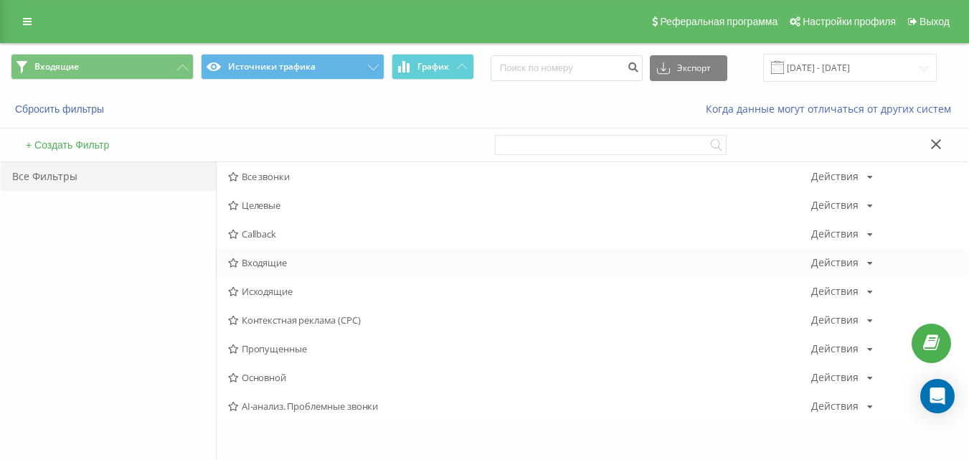
click at [263, 261] on span "Входящие" at bounding box center [519, 263] width 583 height 10
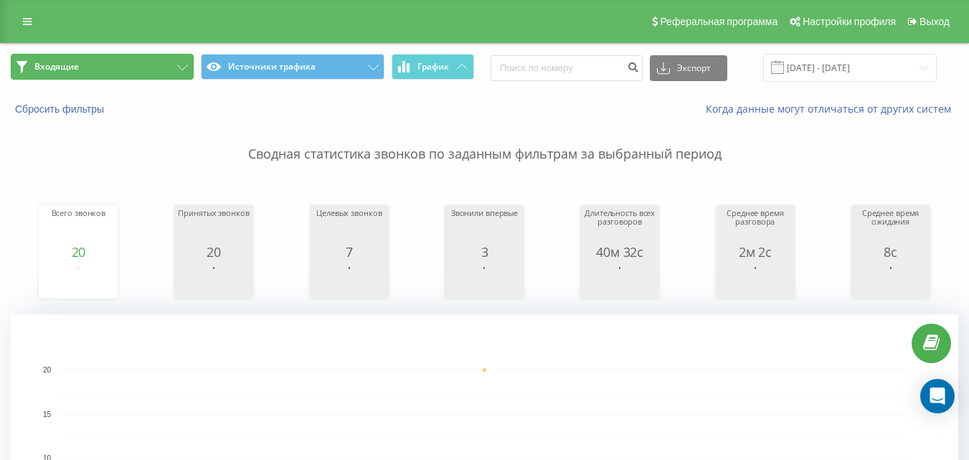
click at [141, 60] on button "Входящие" at bounding box center [102, 67] width 183 height 26
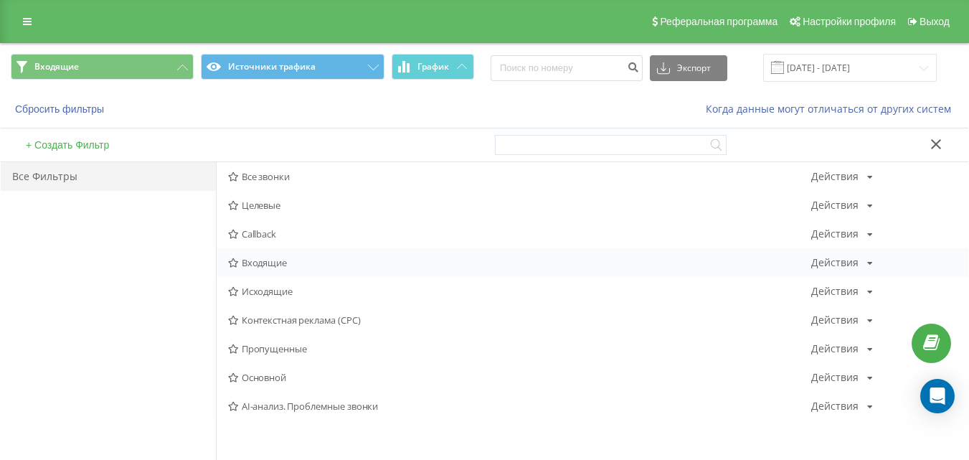
click at [251, 266] on span "Входящие" at bounding box center [519, 263] width 583 height 10
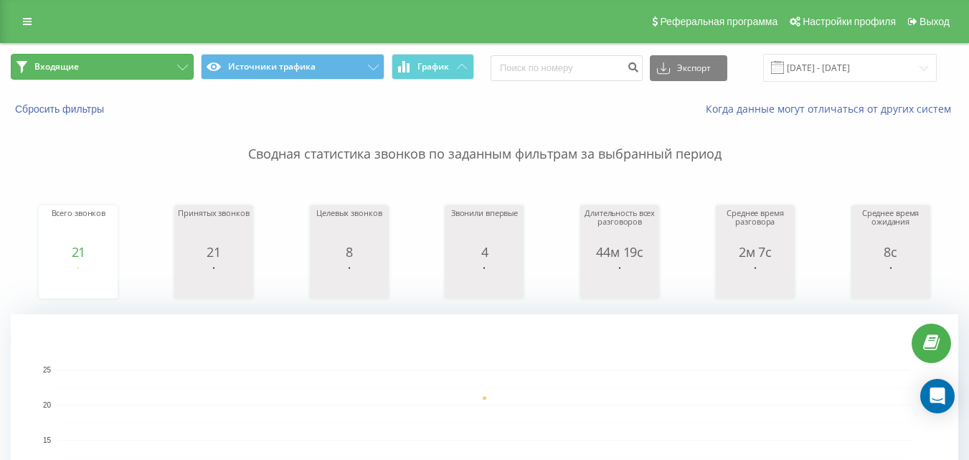
click at [151, 64] on button "Входящие" at bounding box center [102, 67] width 183 height 26
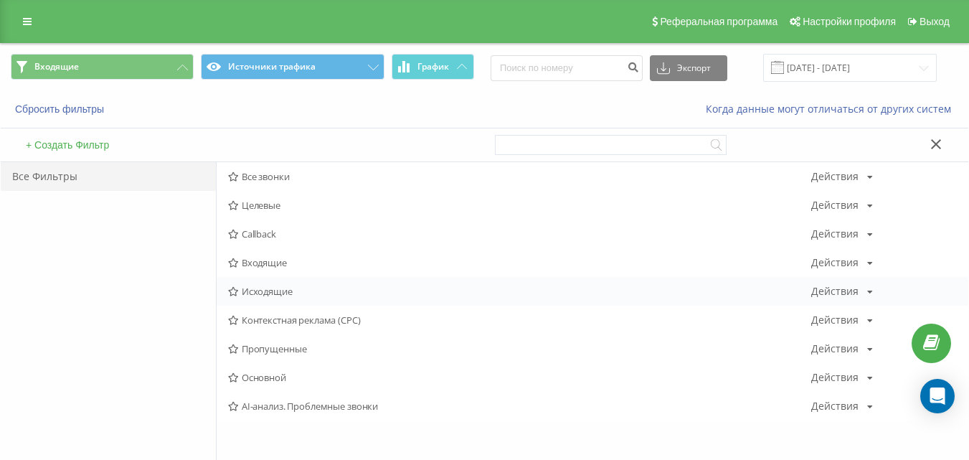
click at [280, 290] on span "Исходящие" at bounding box center [519, 291] width 583 height 10
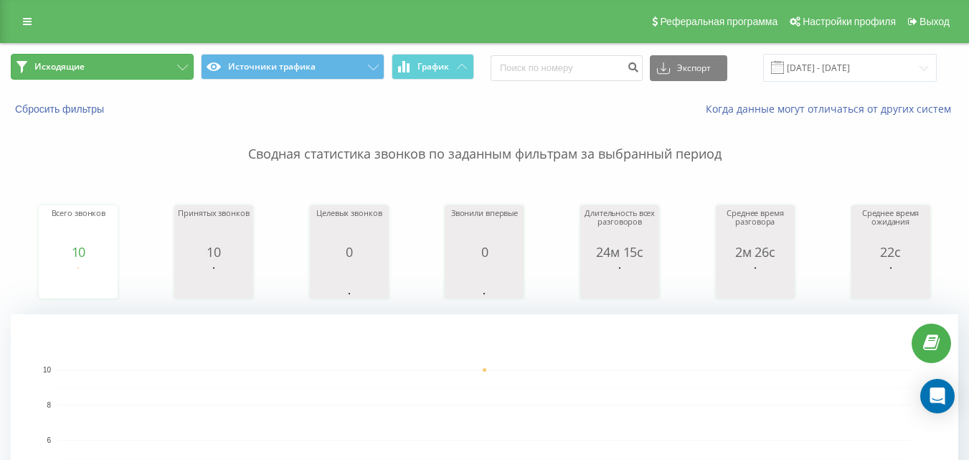
click at [123, 63] on button "Исходящие" at bounding box center [102, 67] width 183 height 26
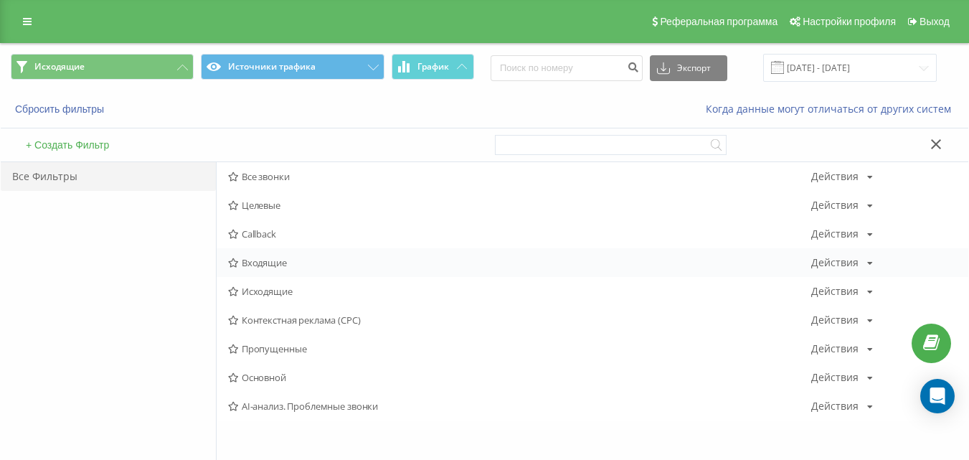
click at [260, 265] on span "Входящие" at bounding box center [519, 263] width 583 height 10
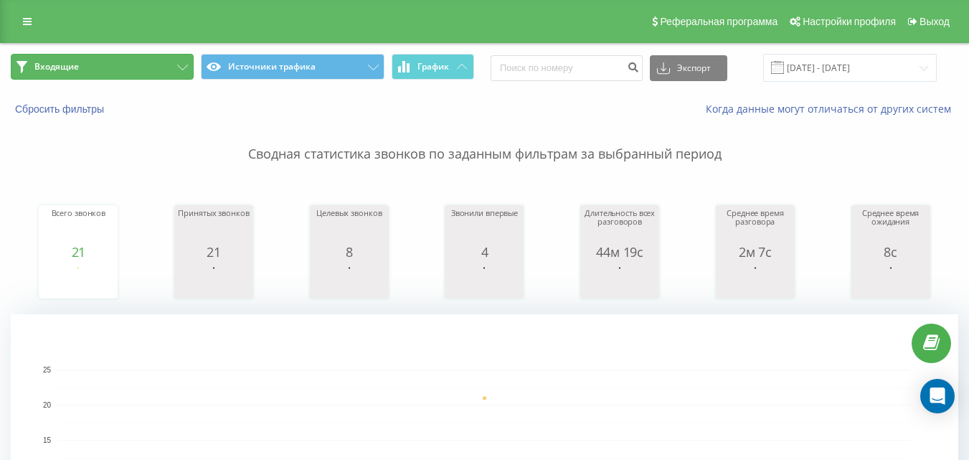
click at [165, 65] on button "Входящие" at bounding box center [102, 67] width 183 height 26
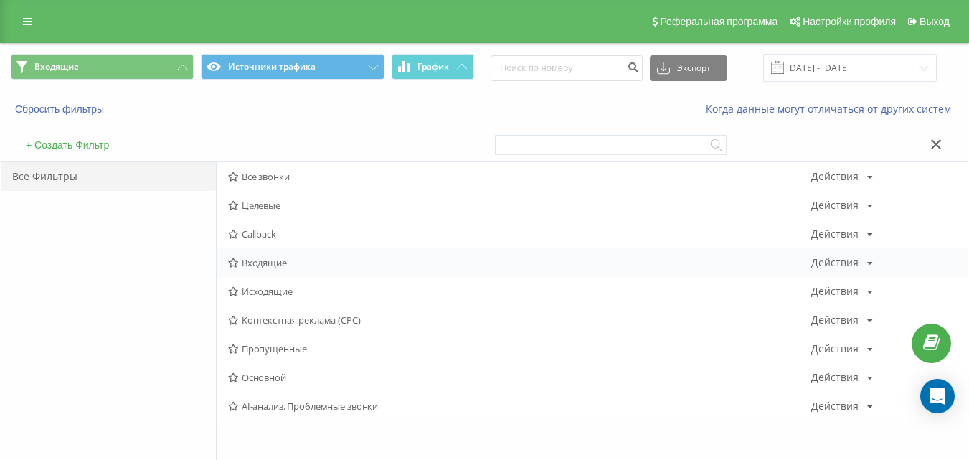
click at [273, 263] on span "Входящие" at bounding box center [519, 263] width 583 height 10
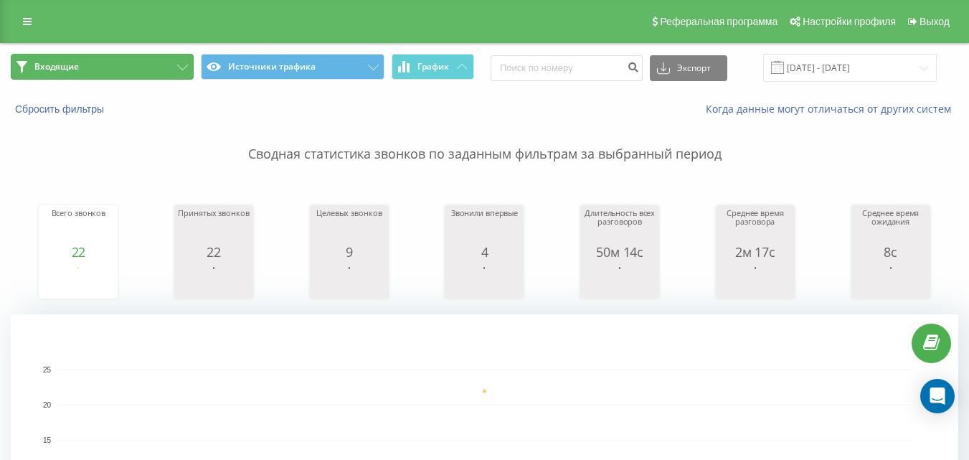
click at [124, 71] on button "Входящие" at bounding box center [102, 67] width 183 height 26
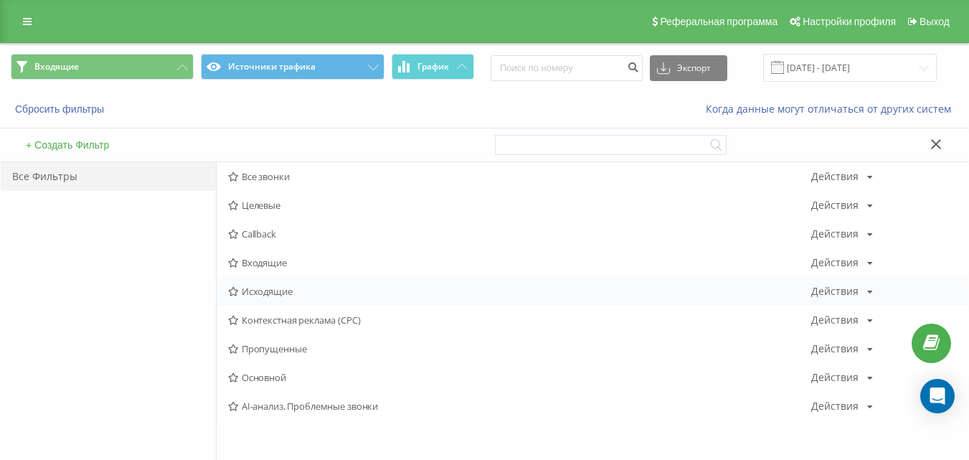
click at [266, 291] on span "Исходящие" at bounding box center [519, 291] width 583 height 10
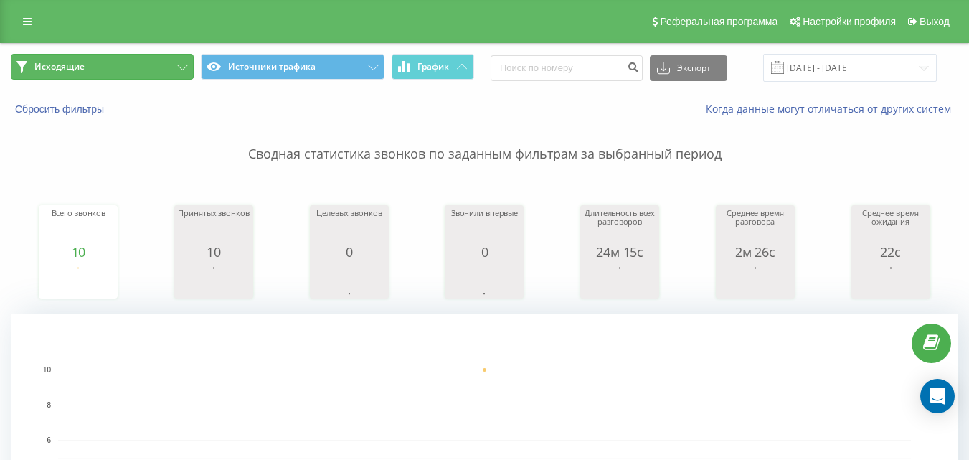
click at [112, 70] on button "Исходящие" at bounding box center [102, 67] width 183 height 26
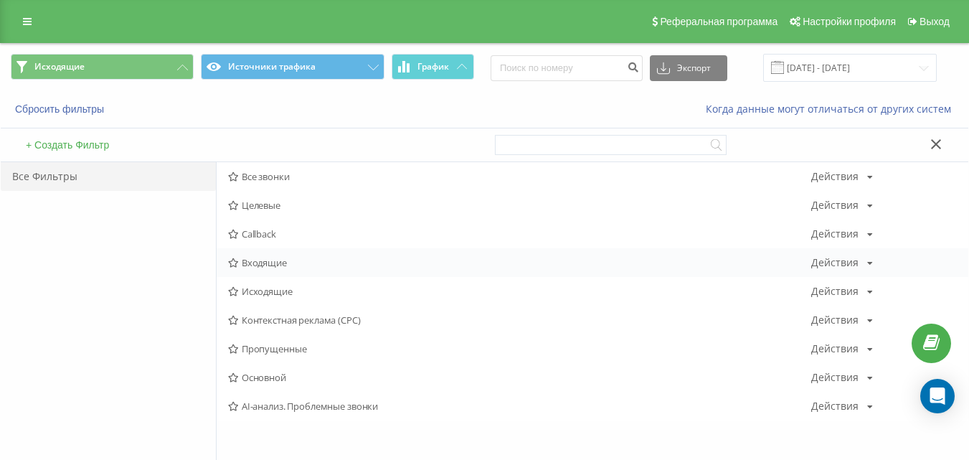
click at [263, 260] on span "Входящие" at bounding box center [519, 263] width 583 height 10
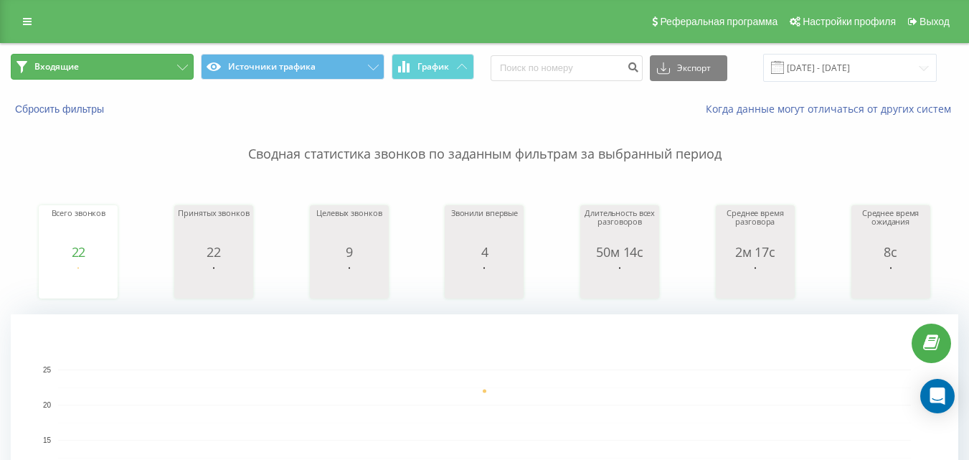
click at [164, 65] on button "Входящие" at bounding box center [102, 67] width 183 height 26
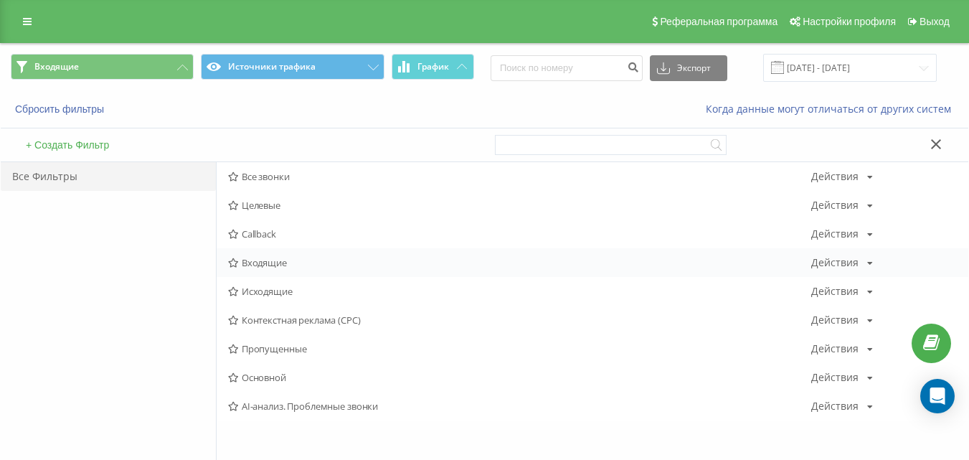
click at [273, 268] on span "Входящие" at bounding box center [519, 263] width 583 height 10
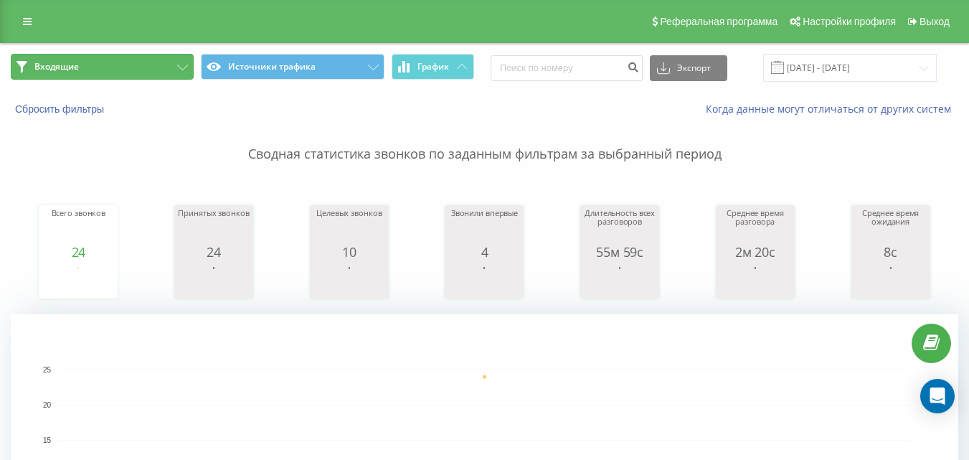
click at [151, 55] on button "Входящие" at bounding box center [102, 67] width 183 height 26
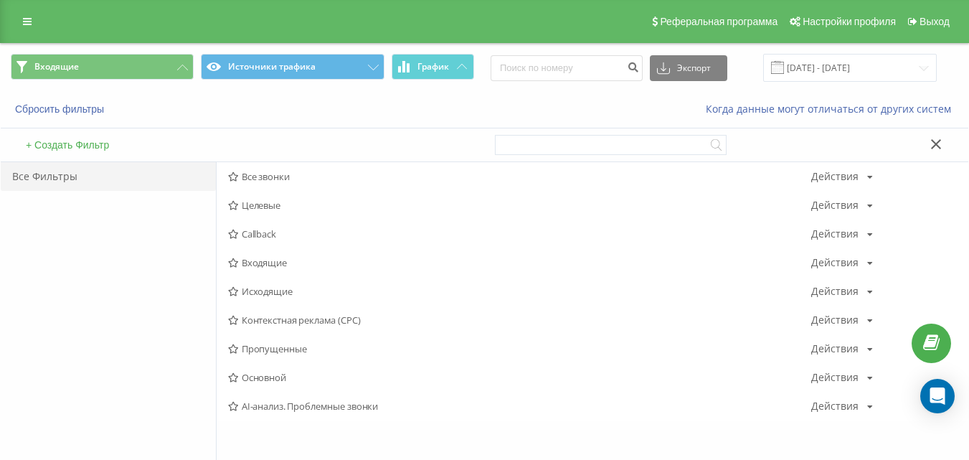
click at [266, 258] on span "Входящие" at bounding box center [519, 263] width 583 height 10
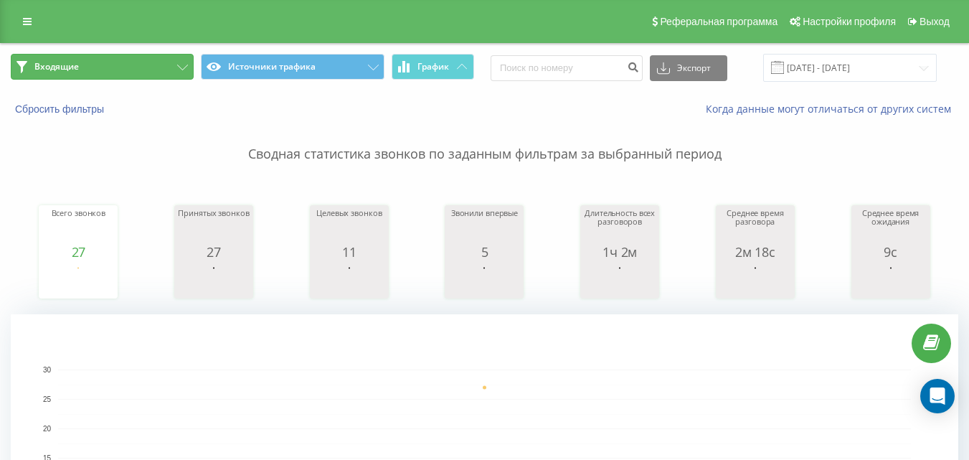
click at [156, 71] on button "Входящие" at bounding box center [102, 67] width 183 height 26
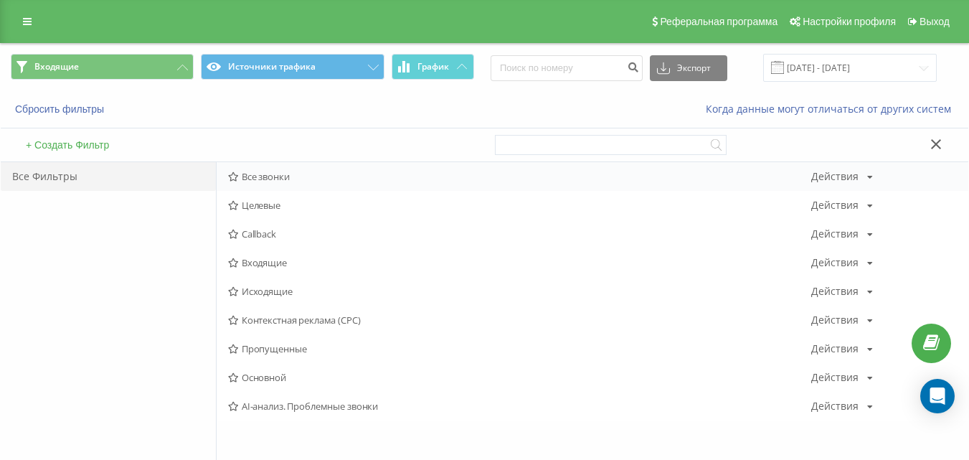
click at [253, 171] on span "Все звонки" at bounding box center [519, 176] width 583 height 10
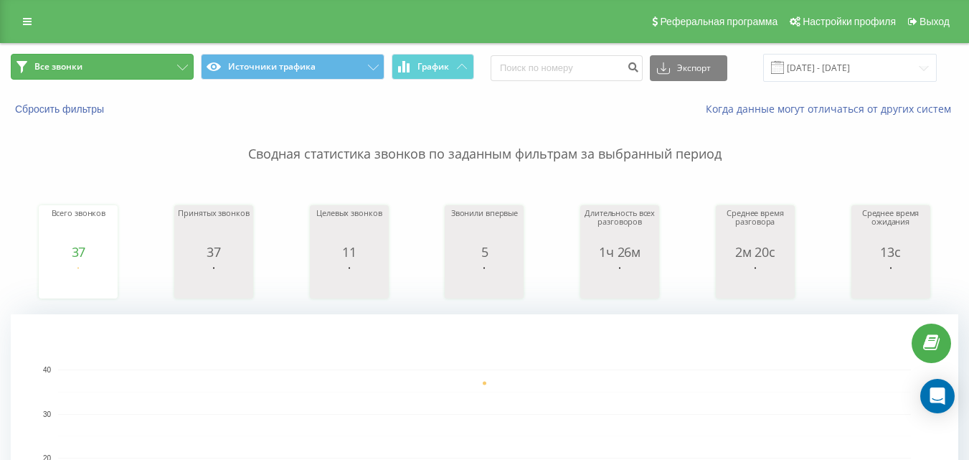
click at [133, 66] on button "Все звонки" at bounding box center [102, 67] width 183 height 26
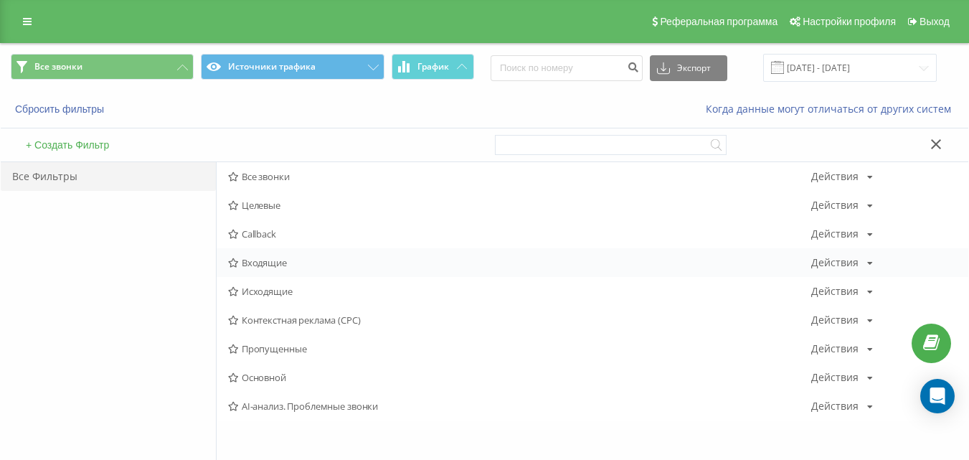
click at [259, 268] on span "Входящие" at bounding box center [519, 263] width 583 height 10
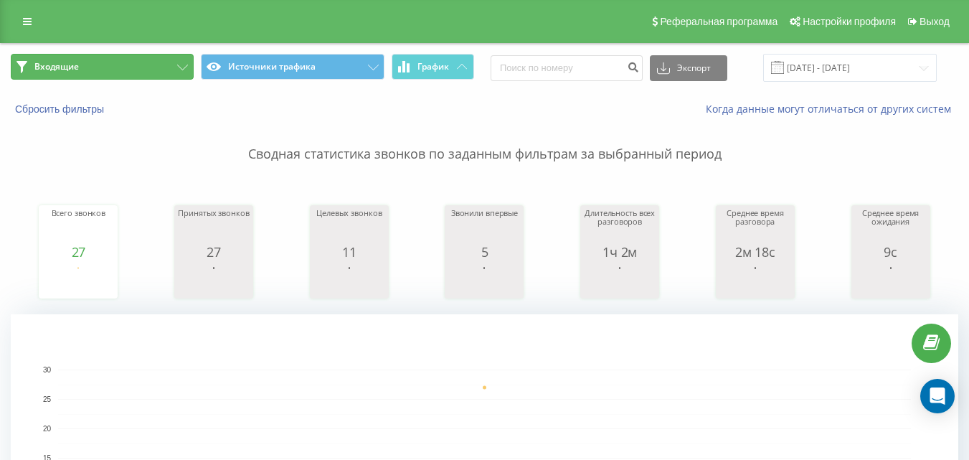
click at [153, 67] on button "Входящие" at bounding box center [102, 67] width 183 height 26
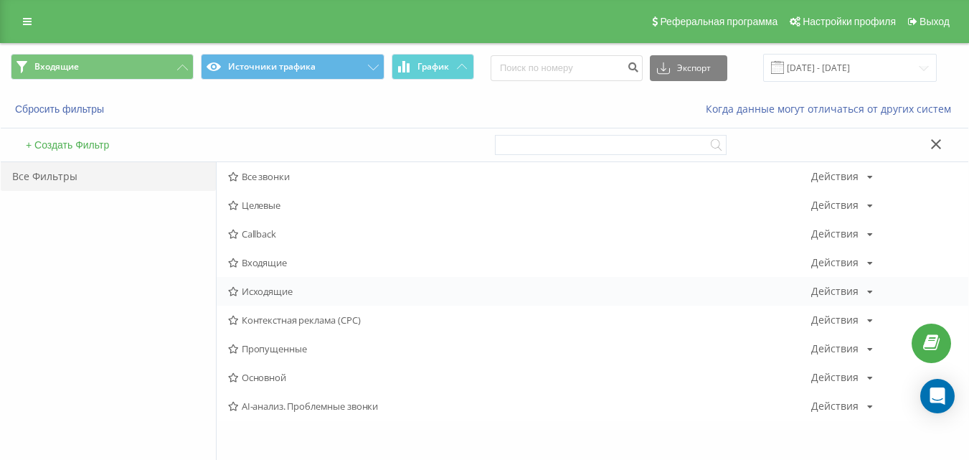
click at [276, 295] on span "Исходящие" at bounding box center [519, 291] width 583 height 10
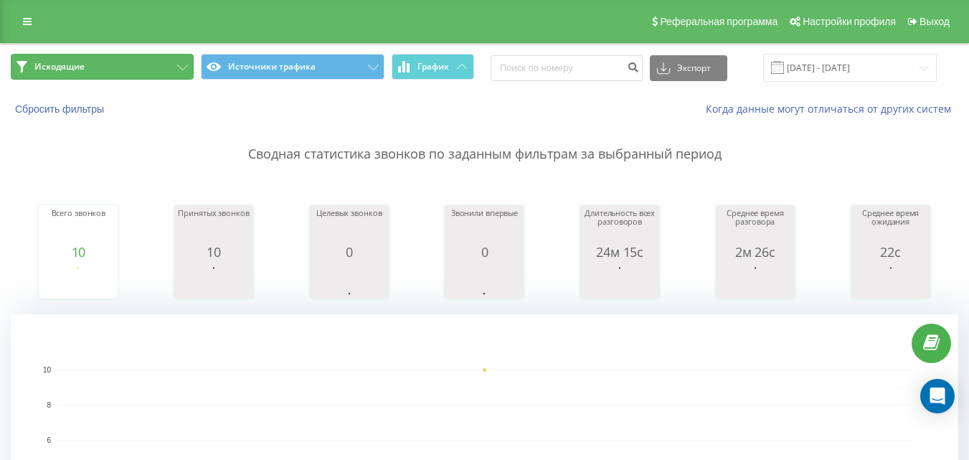
click at [141, 75] on button "Исходящие" at bounding box center [102, 67] width 183 height 26
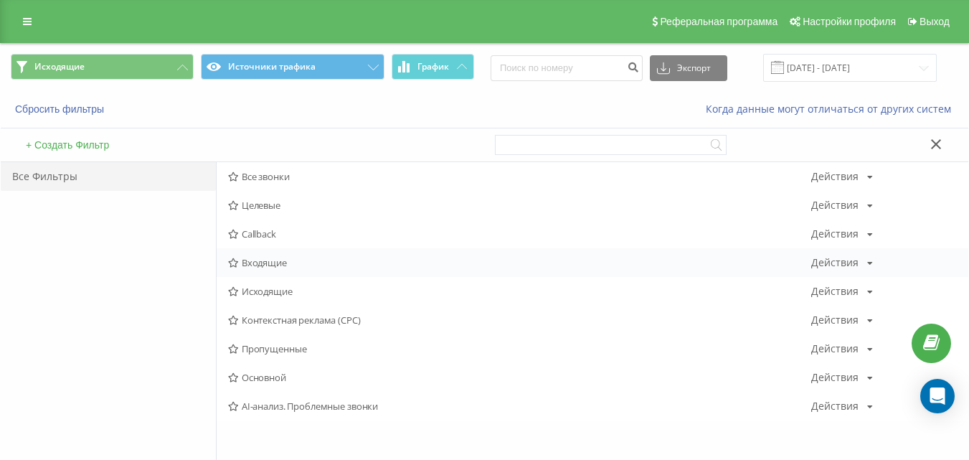
click at [279, 265] on span "Входящие" at bounding box center [519, 263] width 583 height 10
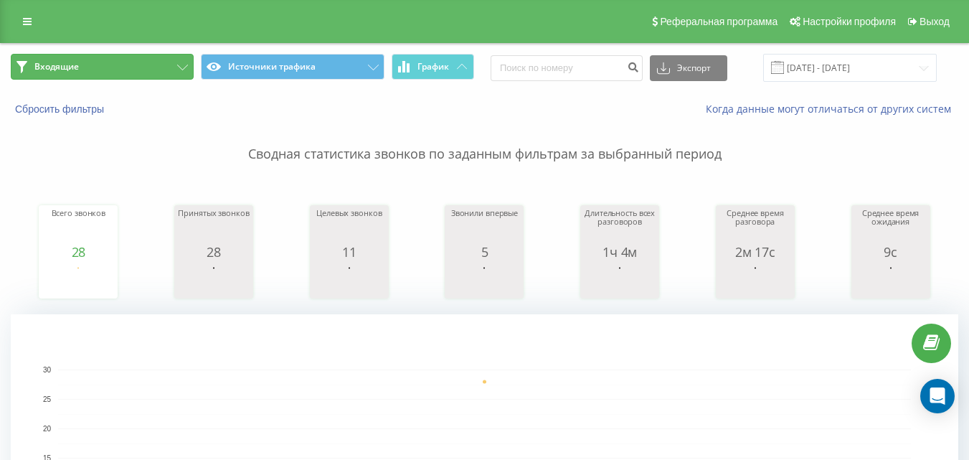
click at [157, 62] on button "Входящие" at bounding box center [102, 67] width 183 height 26
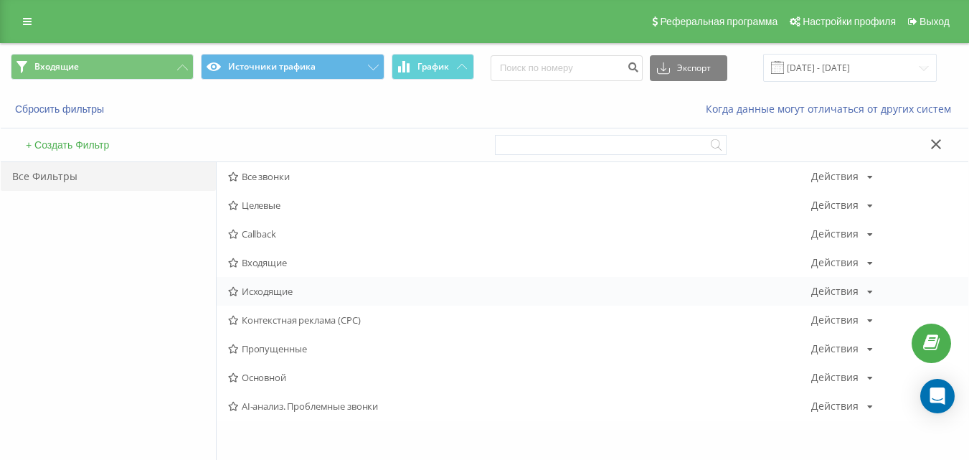
click at [257, 296] on span "Исходящие" at bounding box center [519, 291] width 583 height 10
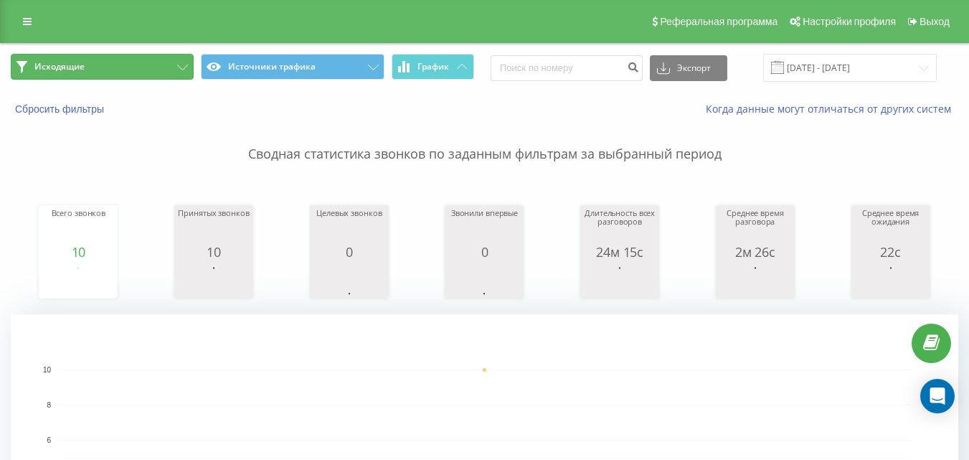
click at [156, 69] on button "Исходящие" at bounding box center [102, 67] width 183 height 26
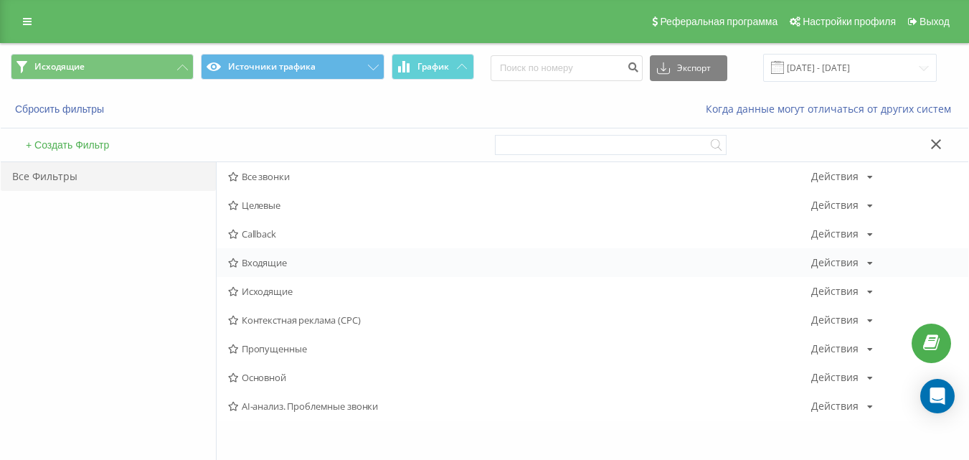
click at [260, 268] on span "Входящие" at bounding box center [519, 263] width 583 height 10
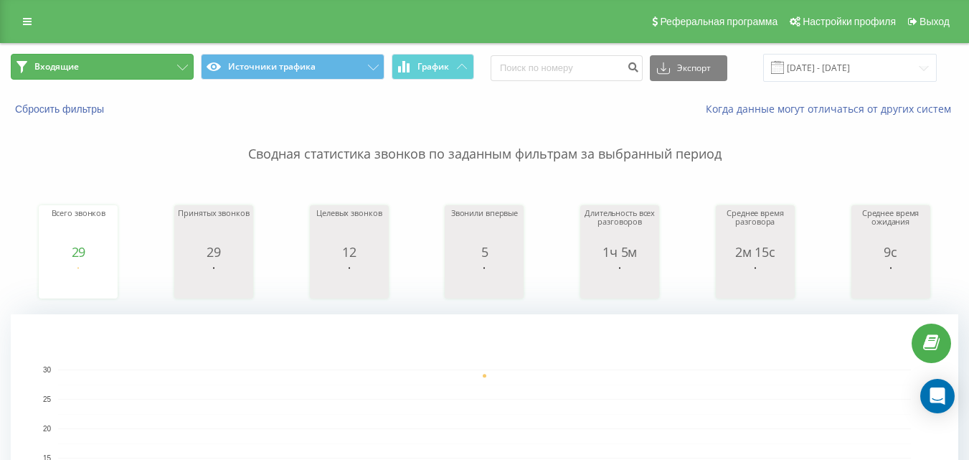
click at [134, 68] on button "Входящие" at bounding box center [102, 67] width 183 height 26
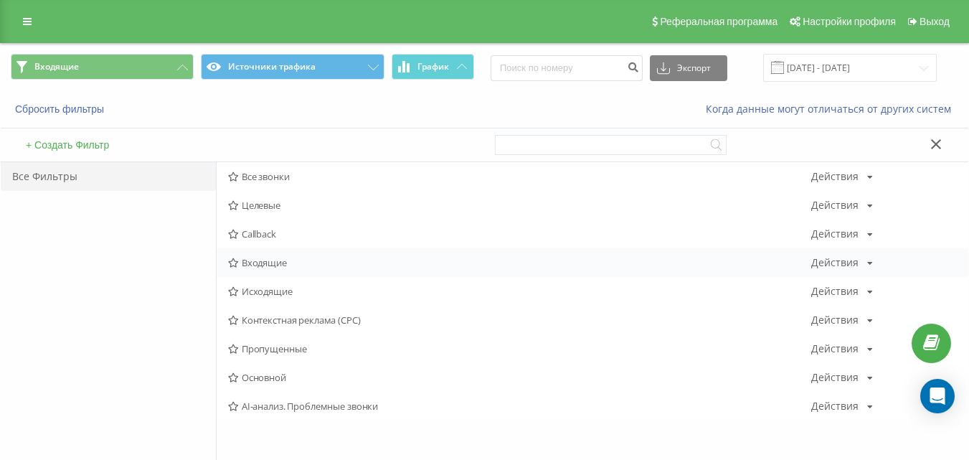
click at [269, 269] on div "Входящие Действия Редактировать Копировать Удалить По умолчанию Поделиться" at bounding box center [593, 262] width 752 height 29
click at [278, 261] on span "Входящие" at bounding box center [519, 263] width 583 height 10
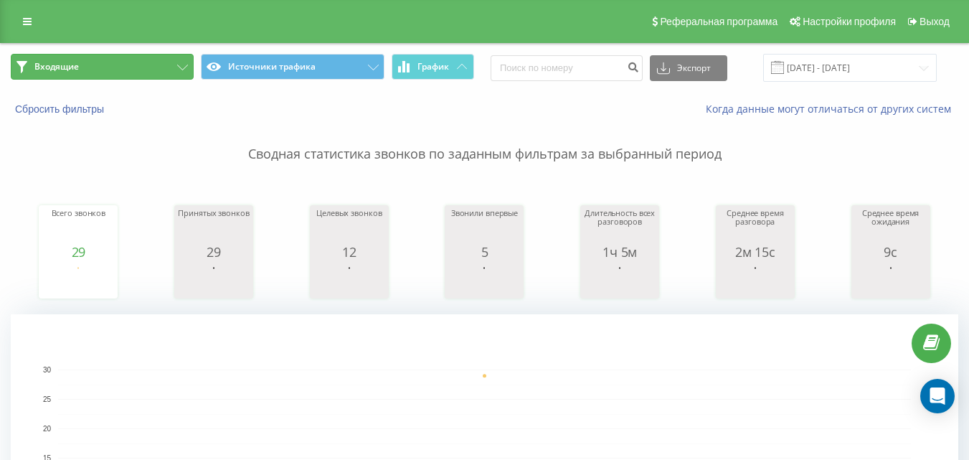
click at [180, 66] on icon at bounding box center [182, 68] width 11 height 6
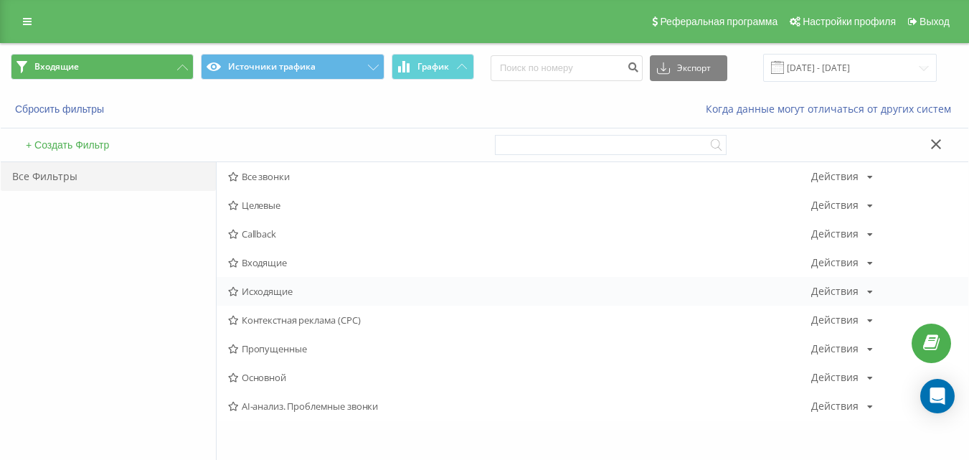
click at [261, 289] on span "Исходящие" at bounding box center [519, 291] width 583 height 10
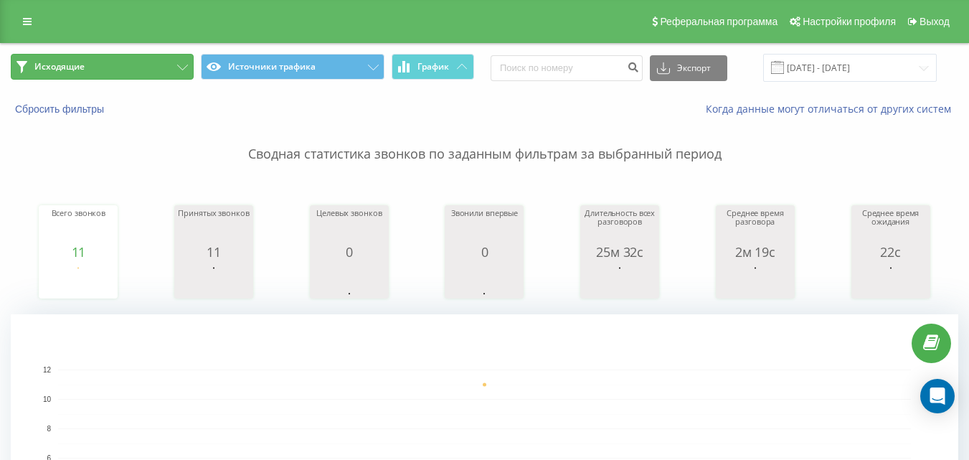
click at [161, 68] on button "Исходящие" at bounding box center [102, 67] width 183 height 26
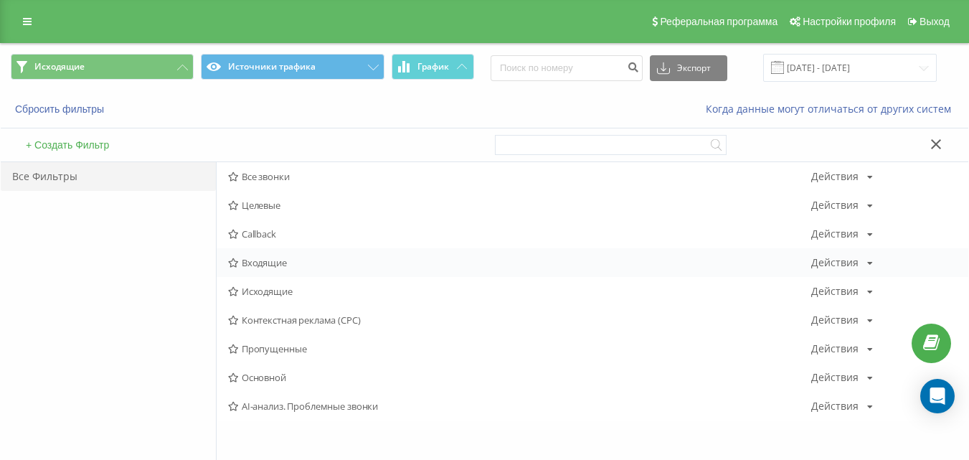
click at [250, 268] on span "Входящие" at bounding box center [519, 263] width 583 height 10
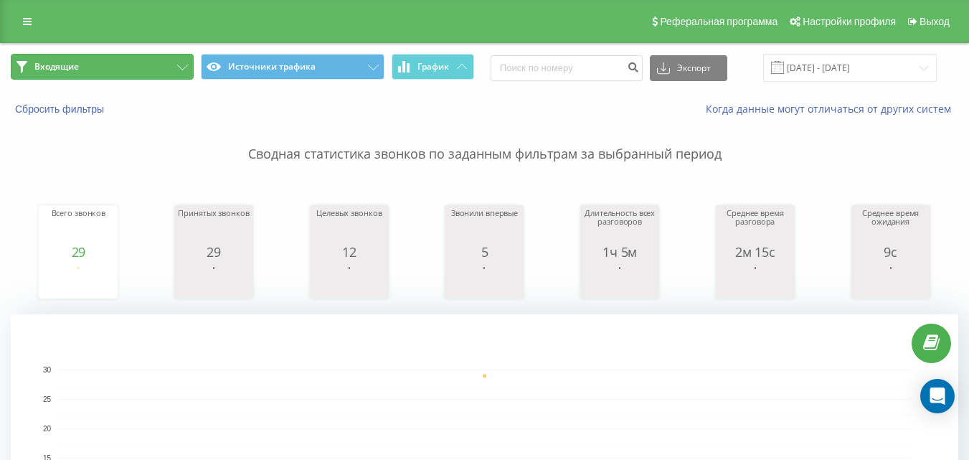
click at [151, 72] on button "Входящие" at bounding box center [102, 67] width 183 height 26
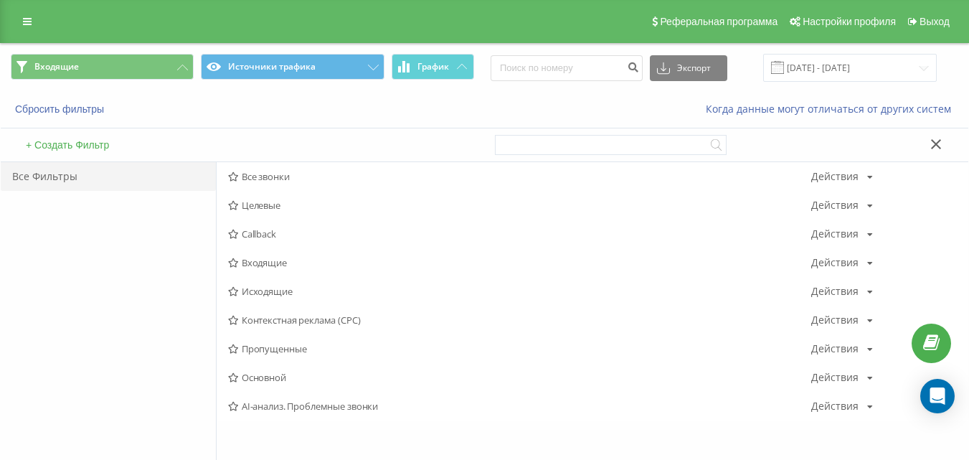
click at [245, 261] on span "Входящие" at bounding box center [519, 263] width 583 height 10
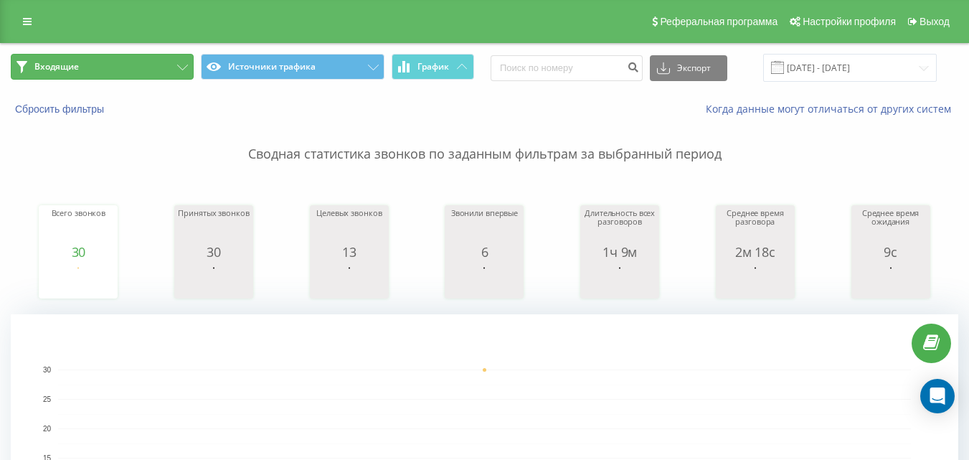
click at [171, 69] on button "Входящие" at bounding box center [102, 67] width 183 height 26
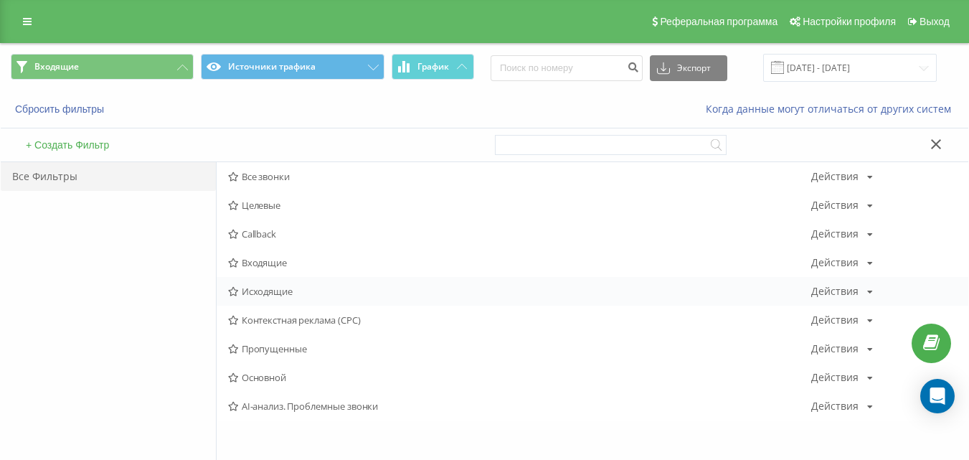
click at [291, 299] on div "Исходящие Действия Редактировать Копировать Удалить По умолчанию Поделиться" at bounding box center [593, 291] width 752 height 29
click at [288, 294] on span "Исходящие" at bounding box center [519, 291] width 583 height 10
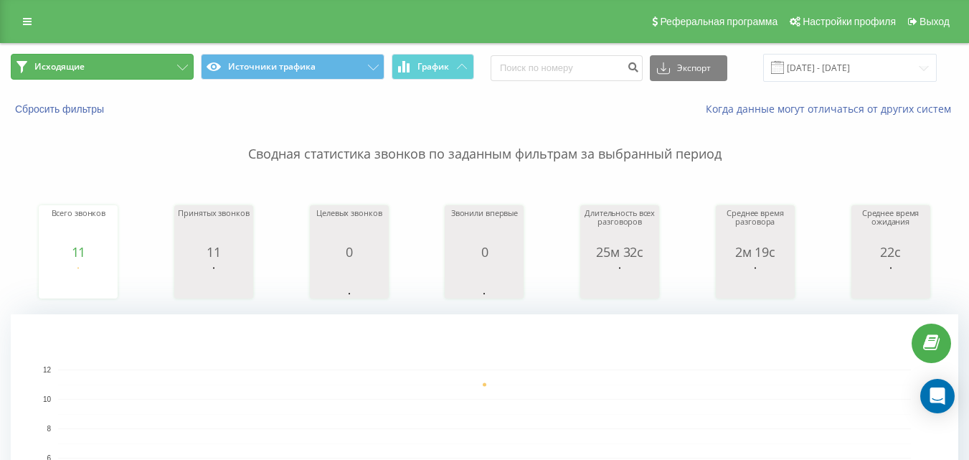
click at [133, 68] on button "Исходящие" at bounding box center [102, 67] width 183 height 26
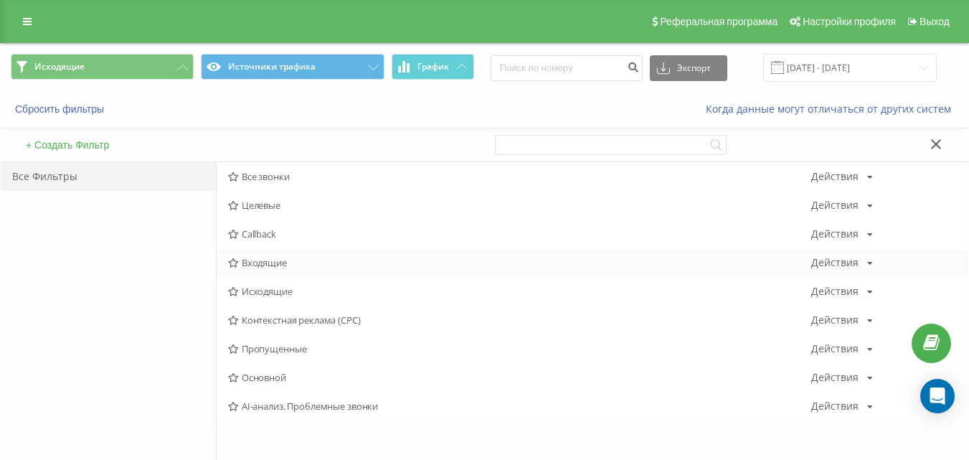
click at [265, 263] on span "Входящие" at bounding box center [519, 263] width 583 height 10
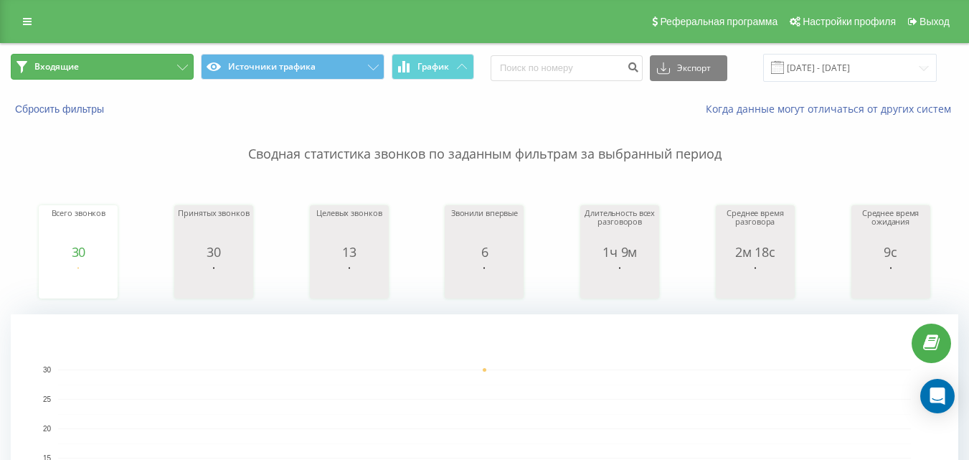
click at [164, 62] on button "Входящие" at bounding box center [102, 67] width 183 height 26
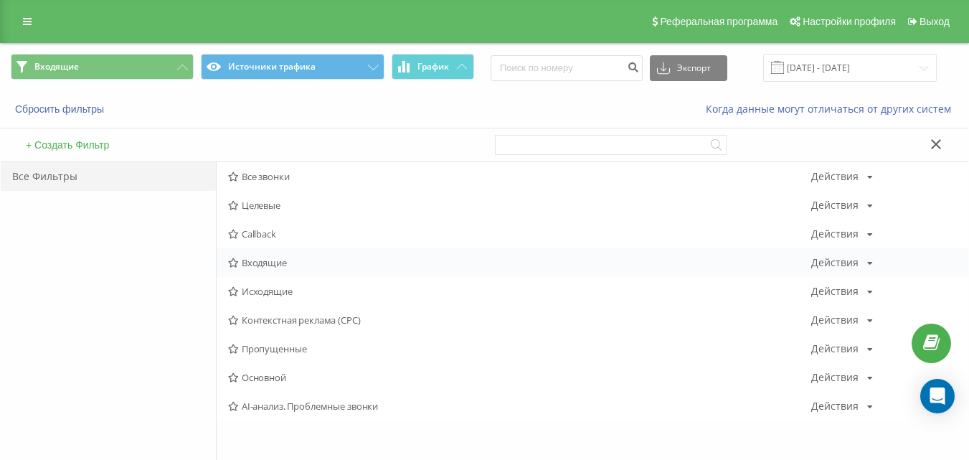
click at [280, 265] on span "Входящие" at bounding box center [519, 263] width 583 height 10
